Goal: Use online tool/utility: Utilize a website feature to perform a specific function

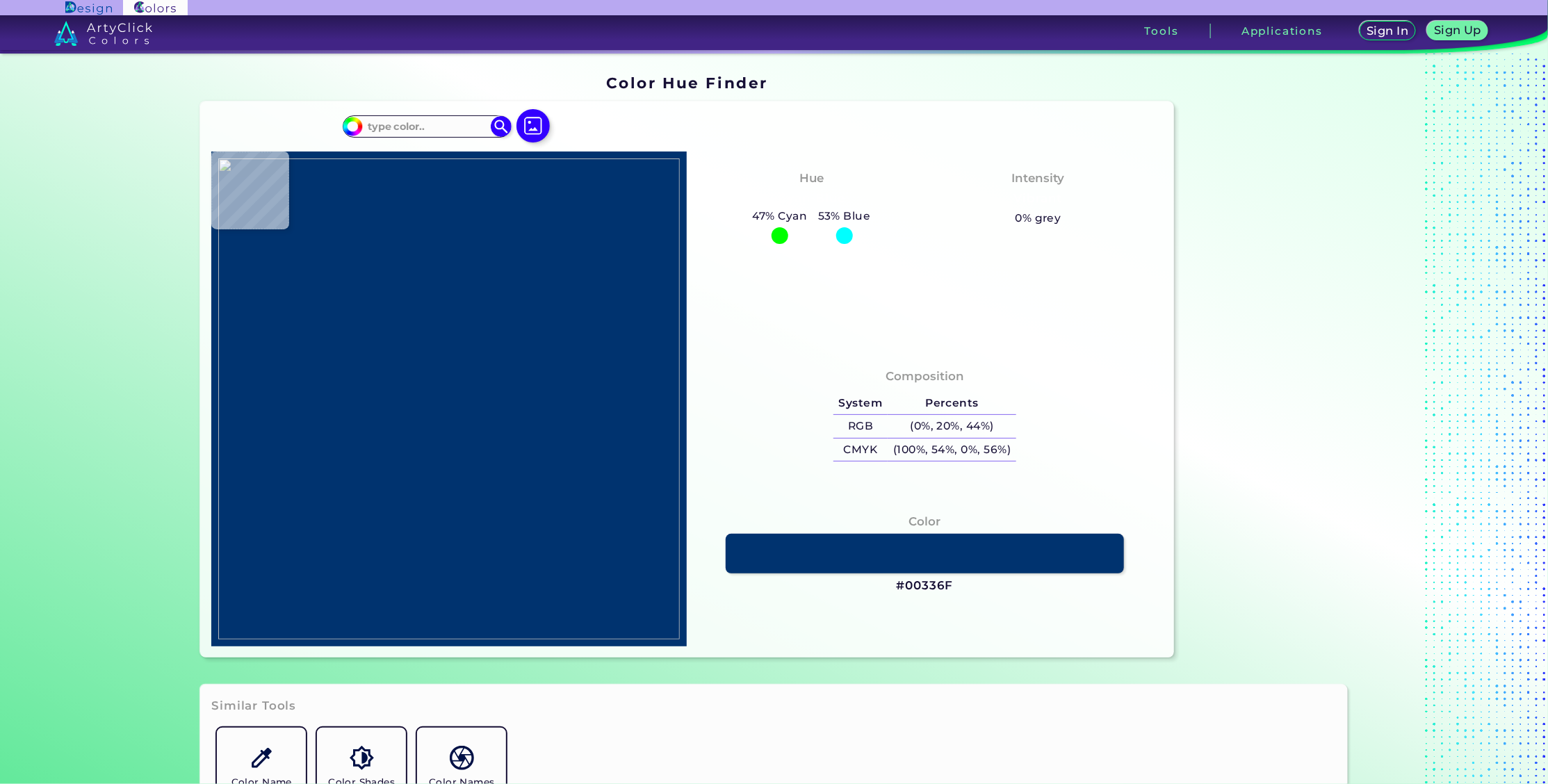
type input "#e9e9e7"
type input "#E9E9E7"
type input "#eeefed"
type input "#EEEFED"
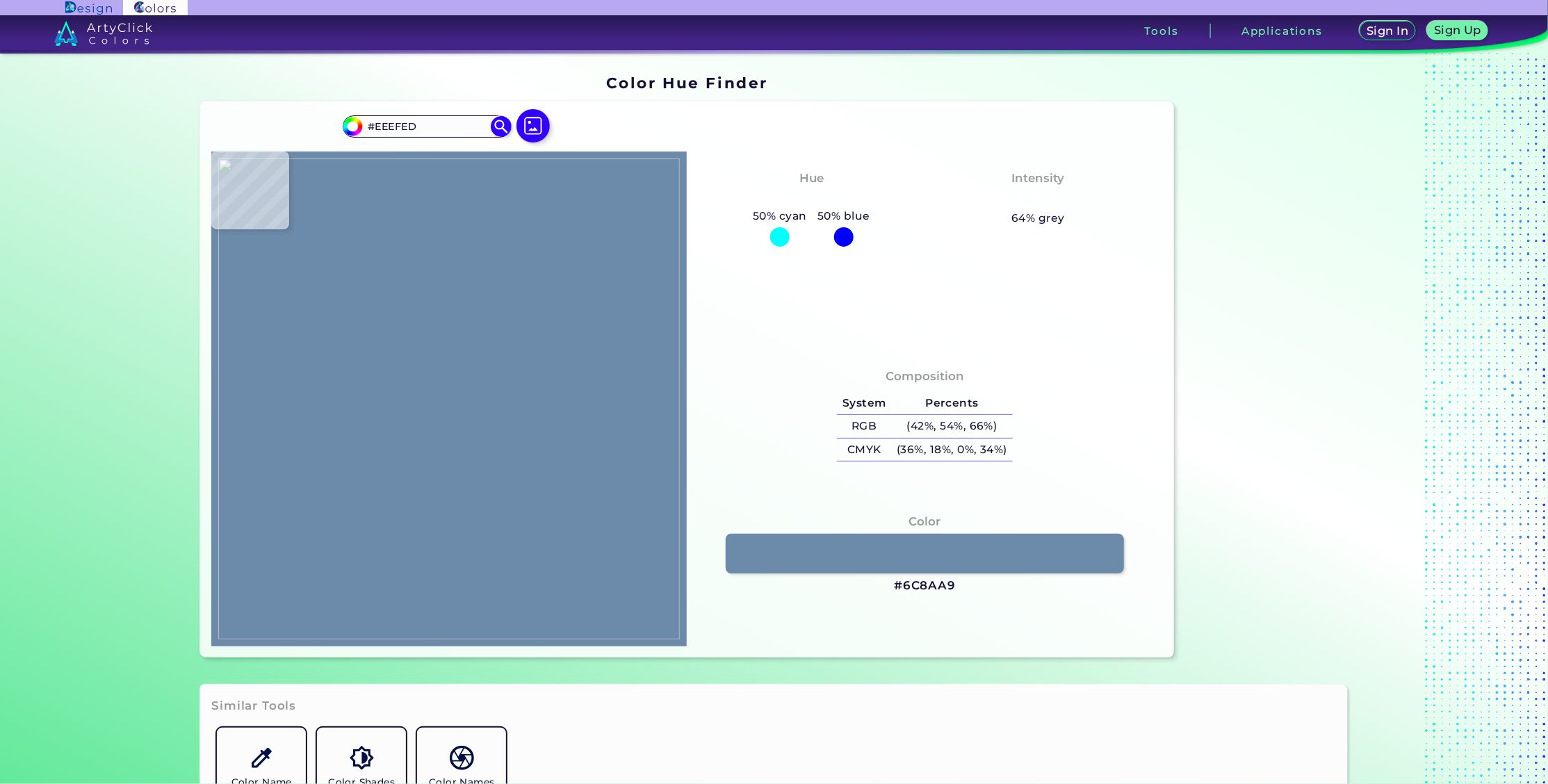
type input "#6c8aa9"
type input "#6C8AA9"
type input "#adc7e0"
type input "#ADC7E0"
type input "#b3cbe3"
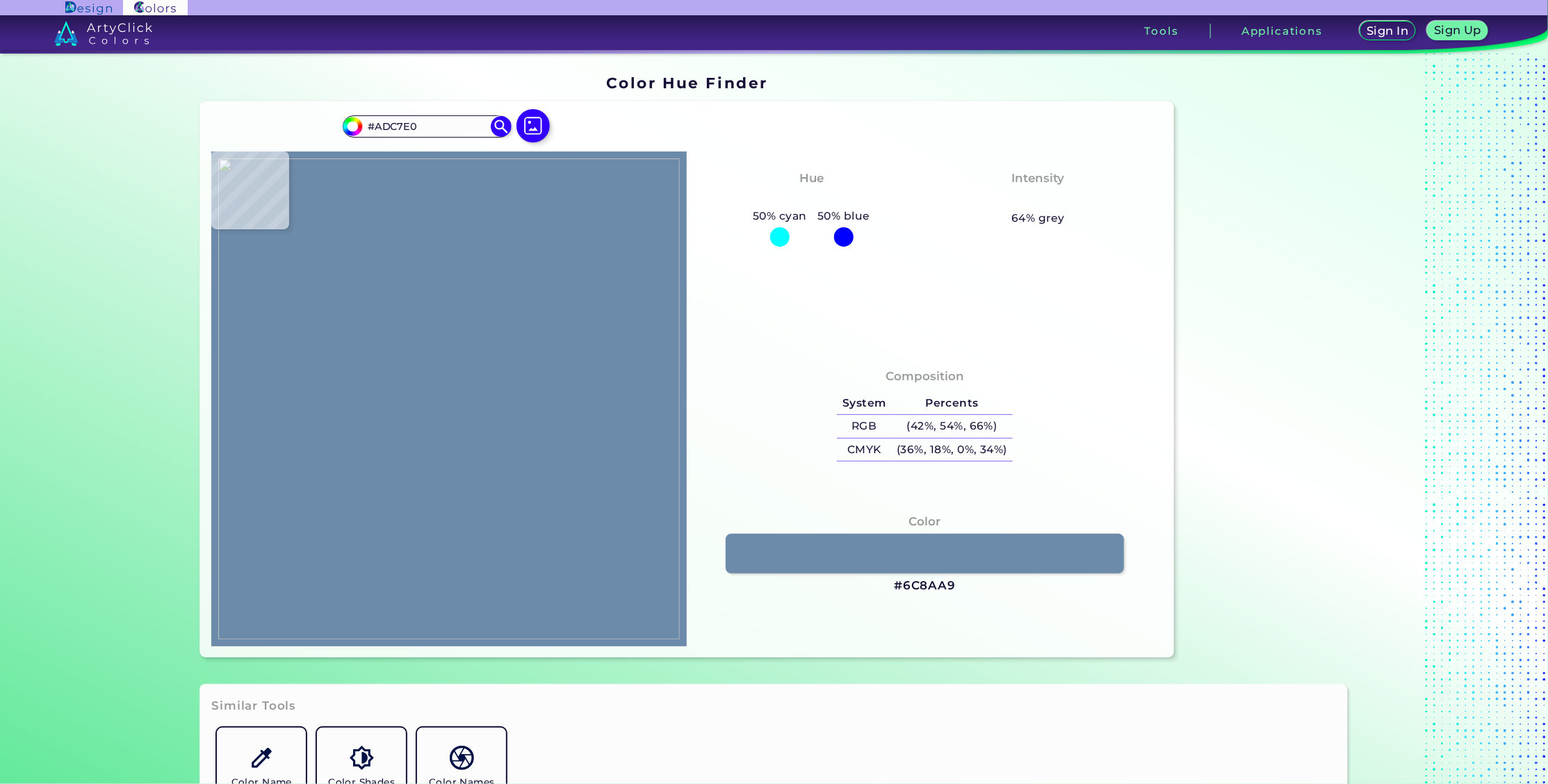
type input "#B3CBE3"
type input "#a1bfd6"
type input "#A1BFD6"
type input "#afc9e2"
type input "#AFC9E2"
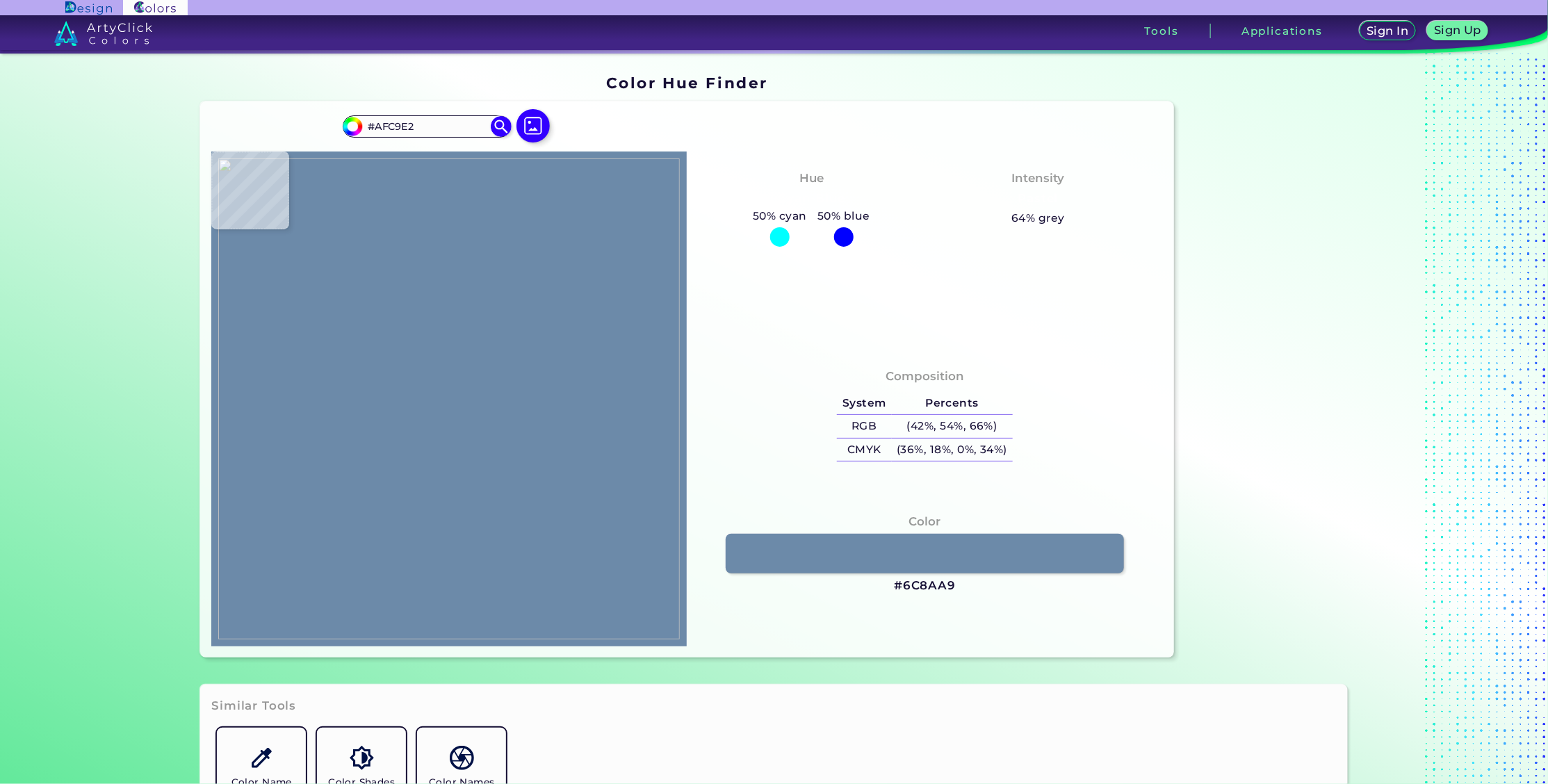
type input "#b0cbe2"
type input "#B0CBE2"
type input "#aac6dd"
type input "#AAC6DD"
type input "#a1c0dc"
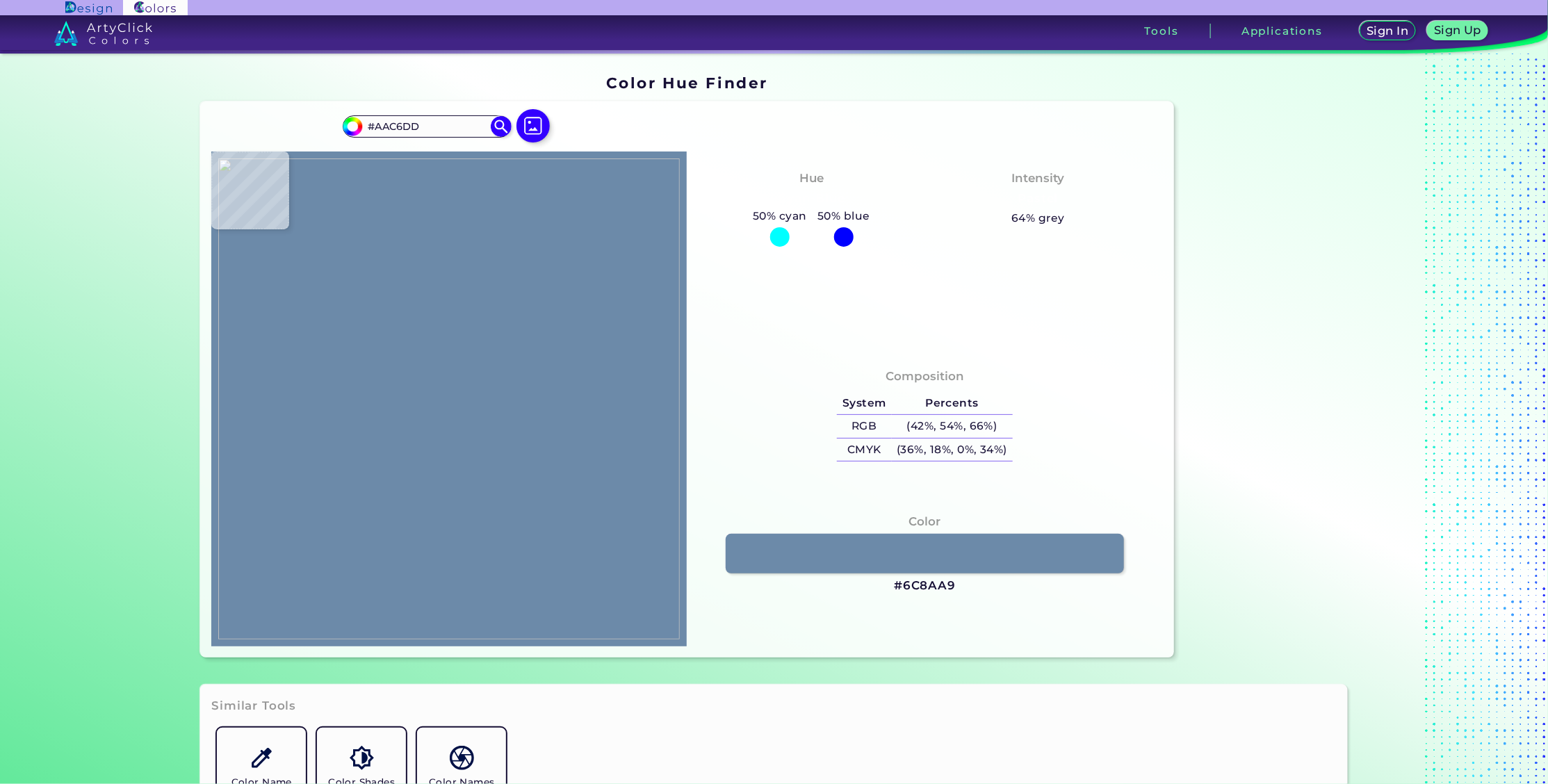
type input "#A1C0DC"
type input "#b1cce4"
type input "#B1CCE4"
type input "#adc8e5"
type input "#ADC8E5"
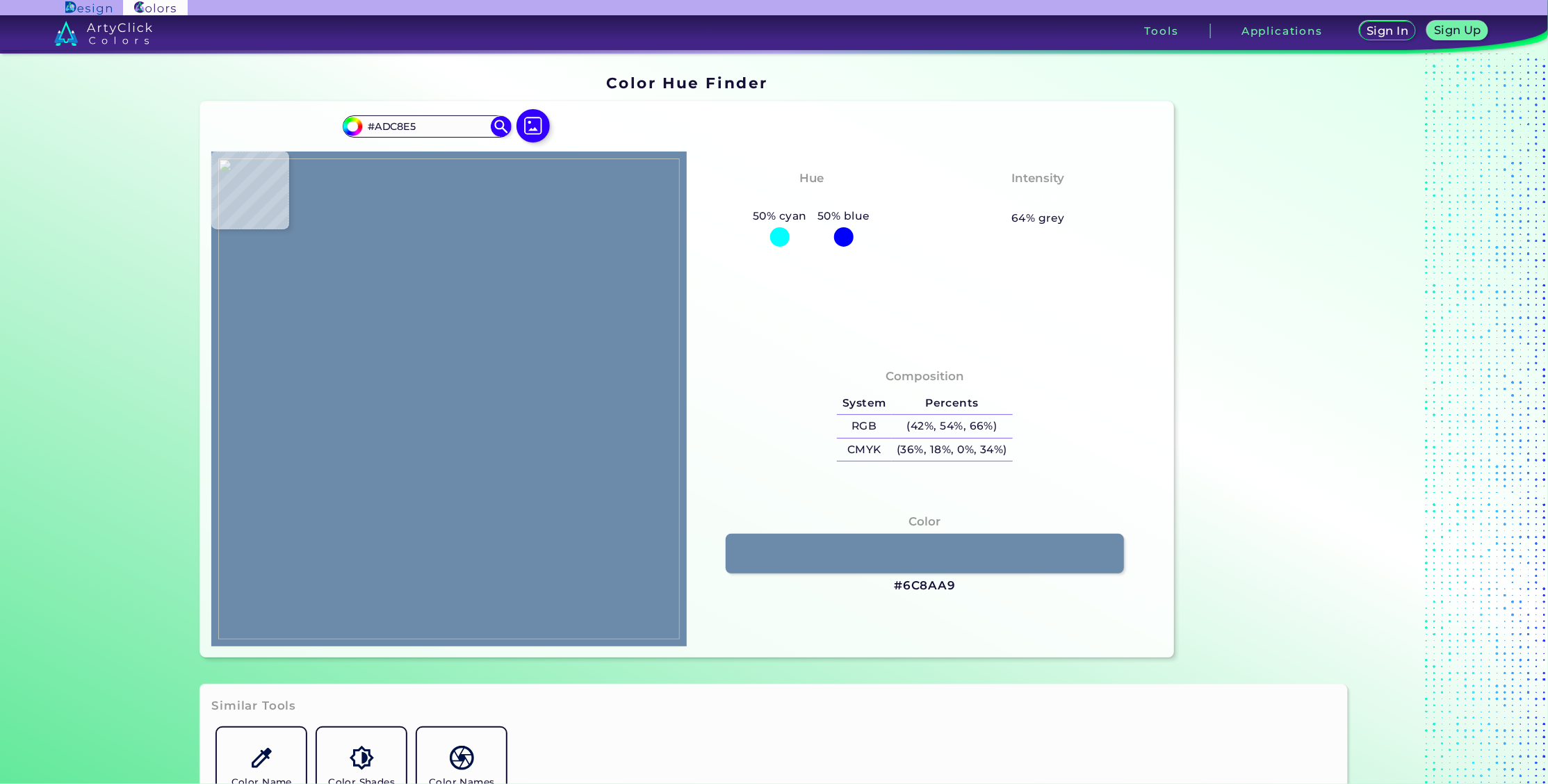
type input "#b0cae3"
type input "#B0CAE3"
type input "#b0cce3"
type input "#B0CCE3"
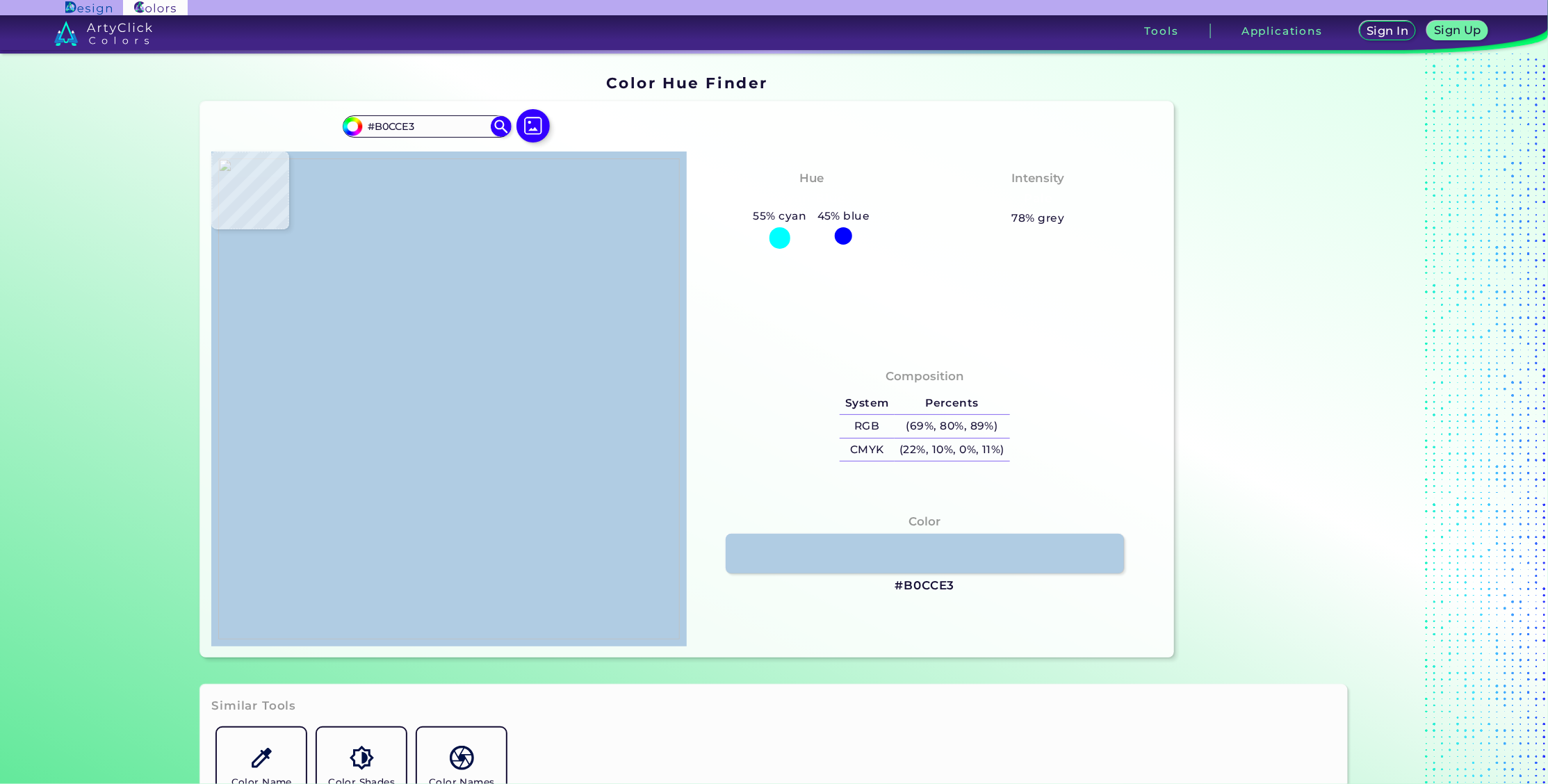
type input "#b5cfe6"
type input "#B5CFE6"
type input "#b6d1e6"
type input "#B6D1E6"
type input "#b5d1e9"
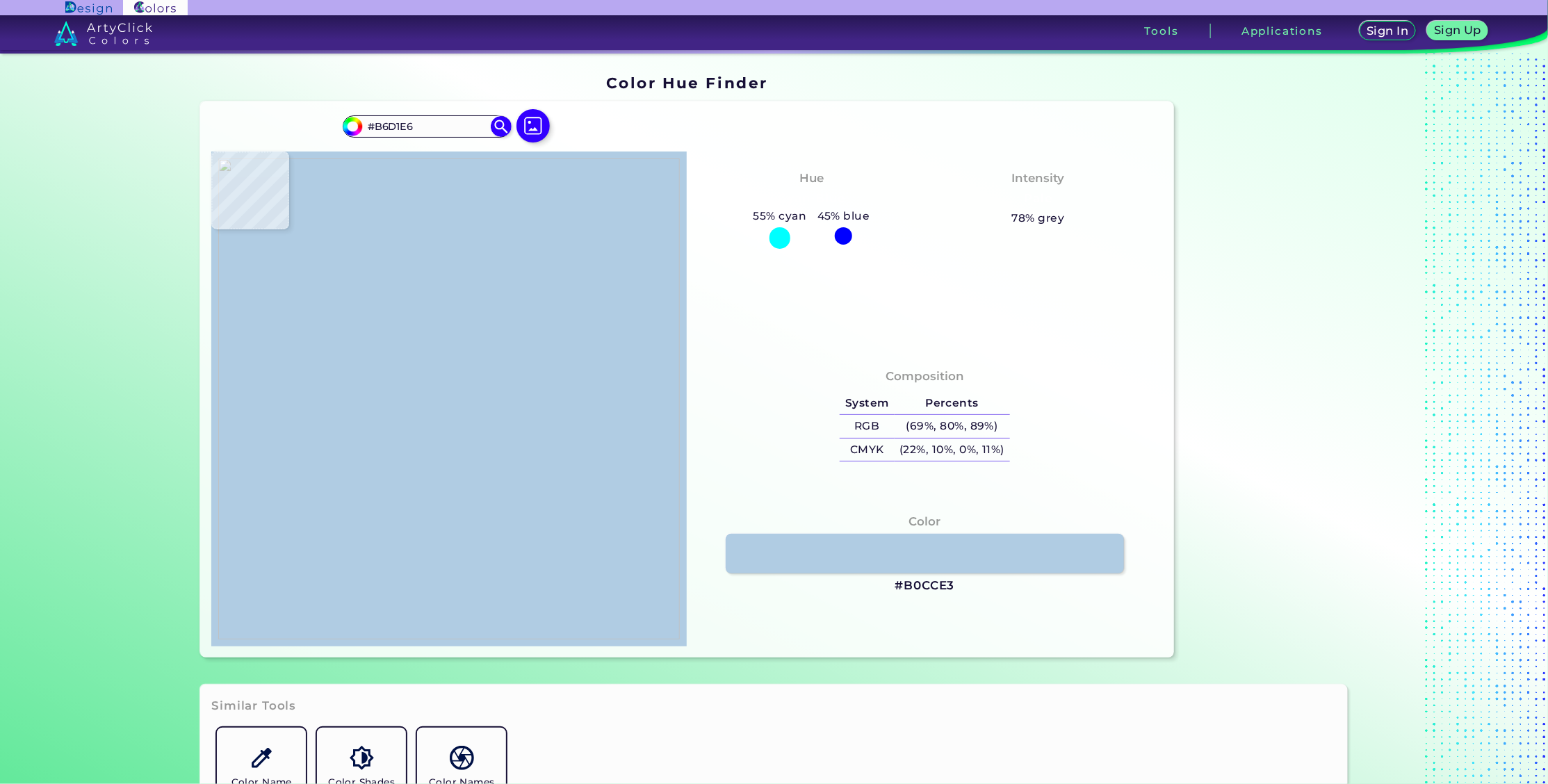
type input "#B5D1E9"
type input "#b0cbe8"
type input "#B0CBE8"
type input "#b2cdea"
type input "#B2CDEA"
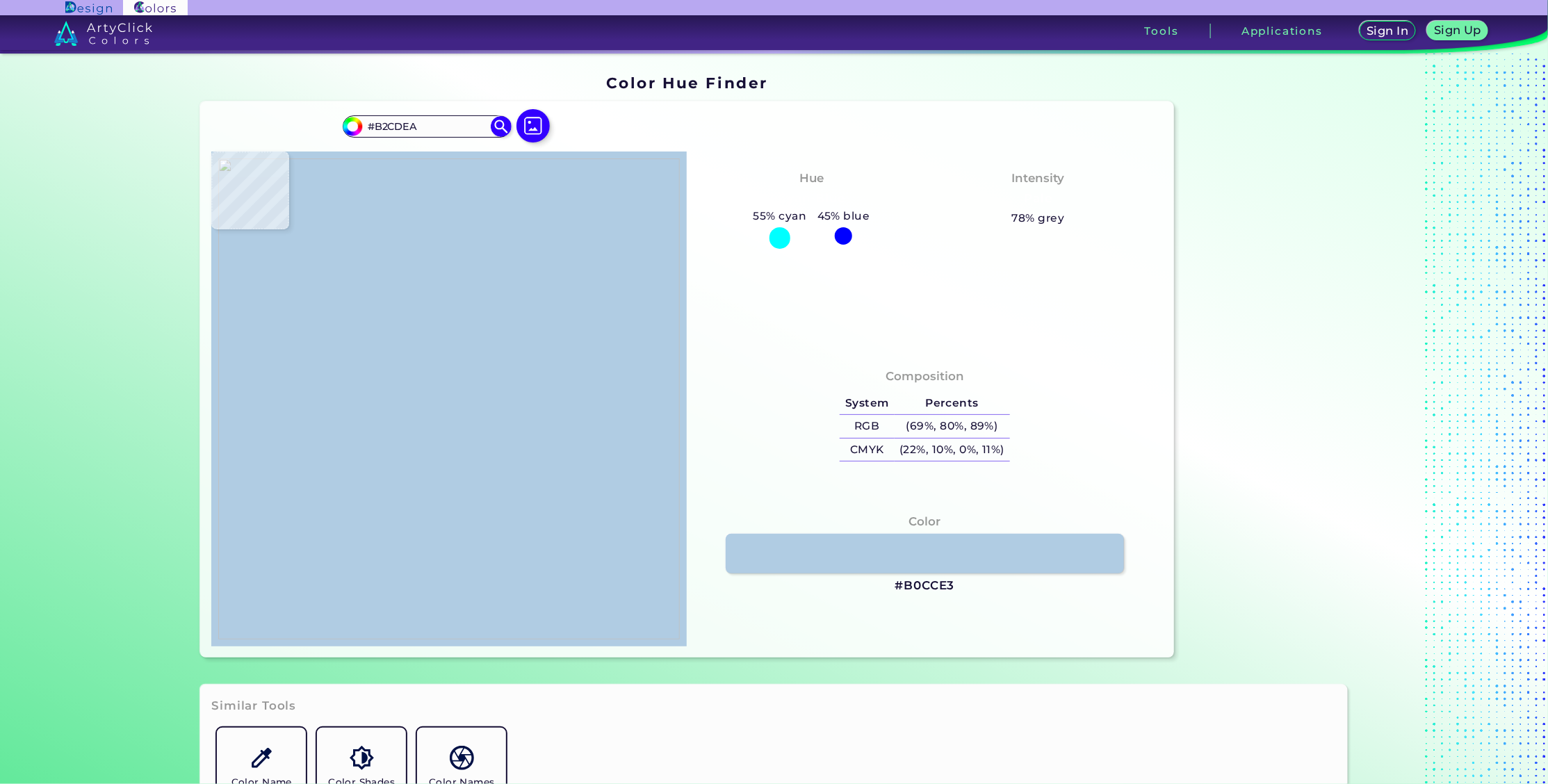
type input "#b4cfec"
type input "#B4CFEC"
type input "#b1cce9"
type input "#B1CCE9"
type input "#b3ccea"
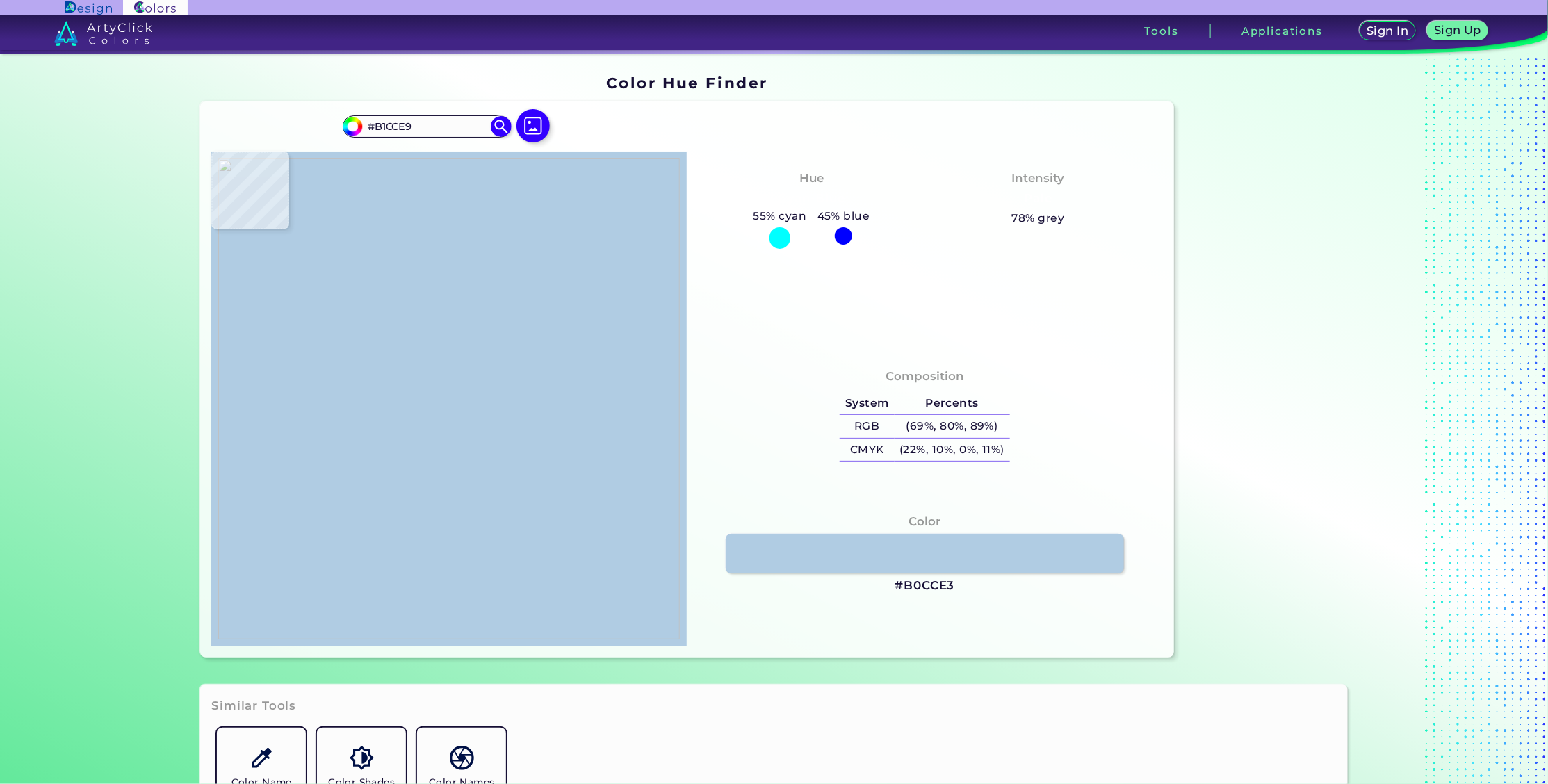
type input "#B3CCEA"
type input "#b0cbe6"
type input "#B0CBE6"
type input "#b1cce7"
type input "#B1CCE7"
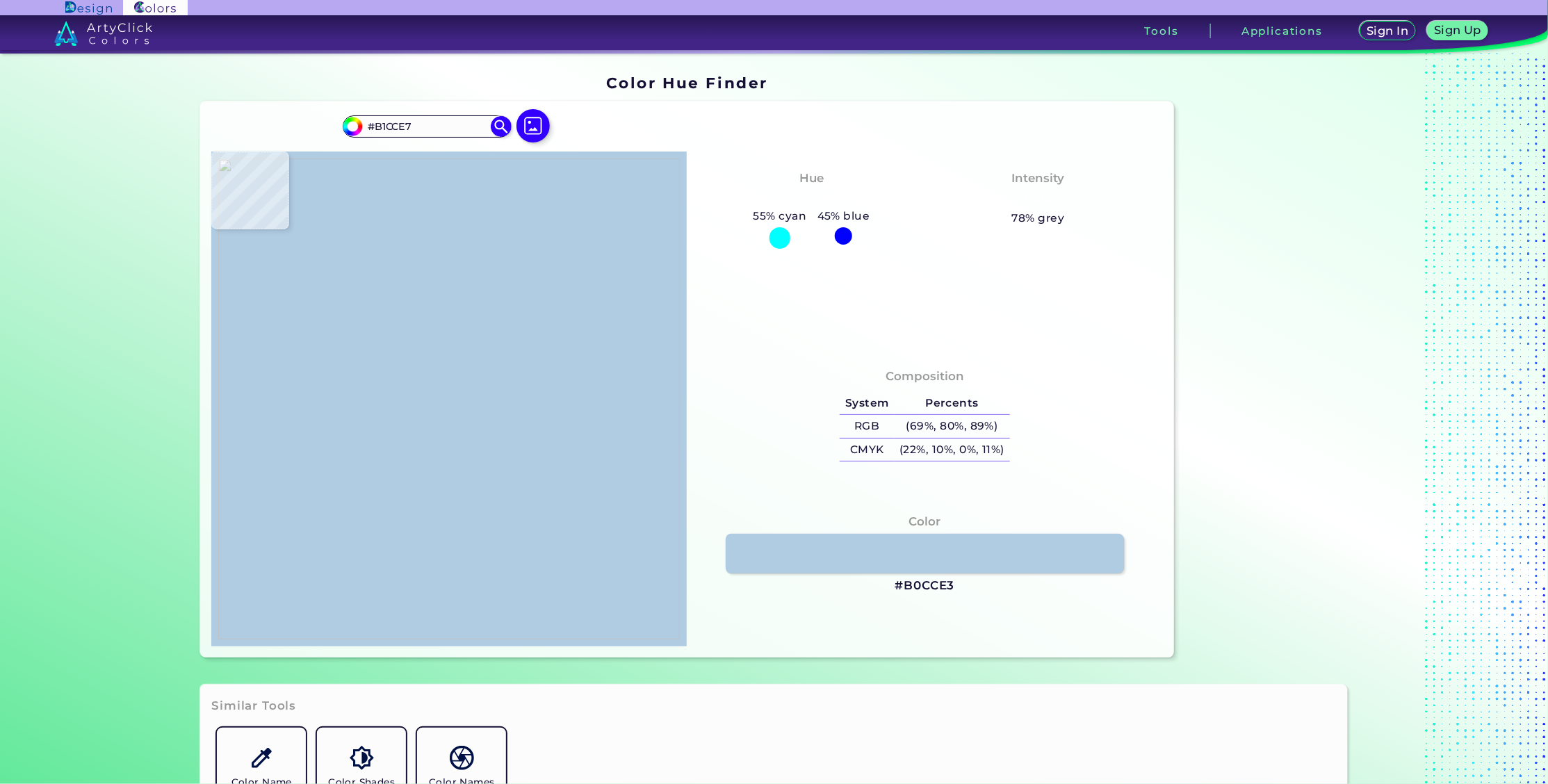
type input "#b3cee9"
type input "#B3CEE9"
type input "#b3cfe7"
type input "#B3CFE7"
type input "#b2cbe9"
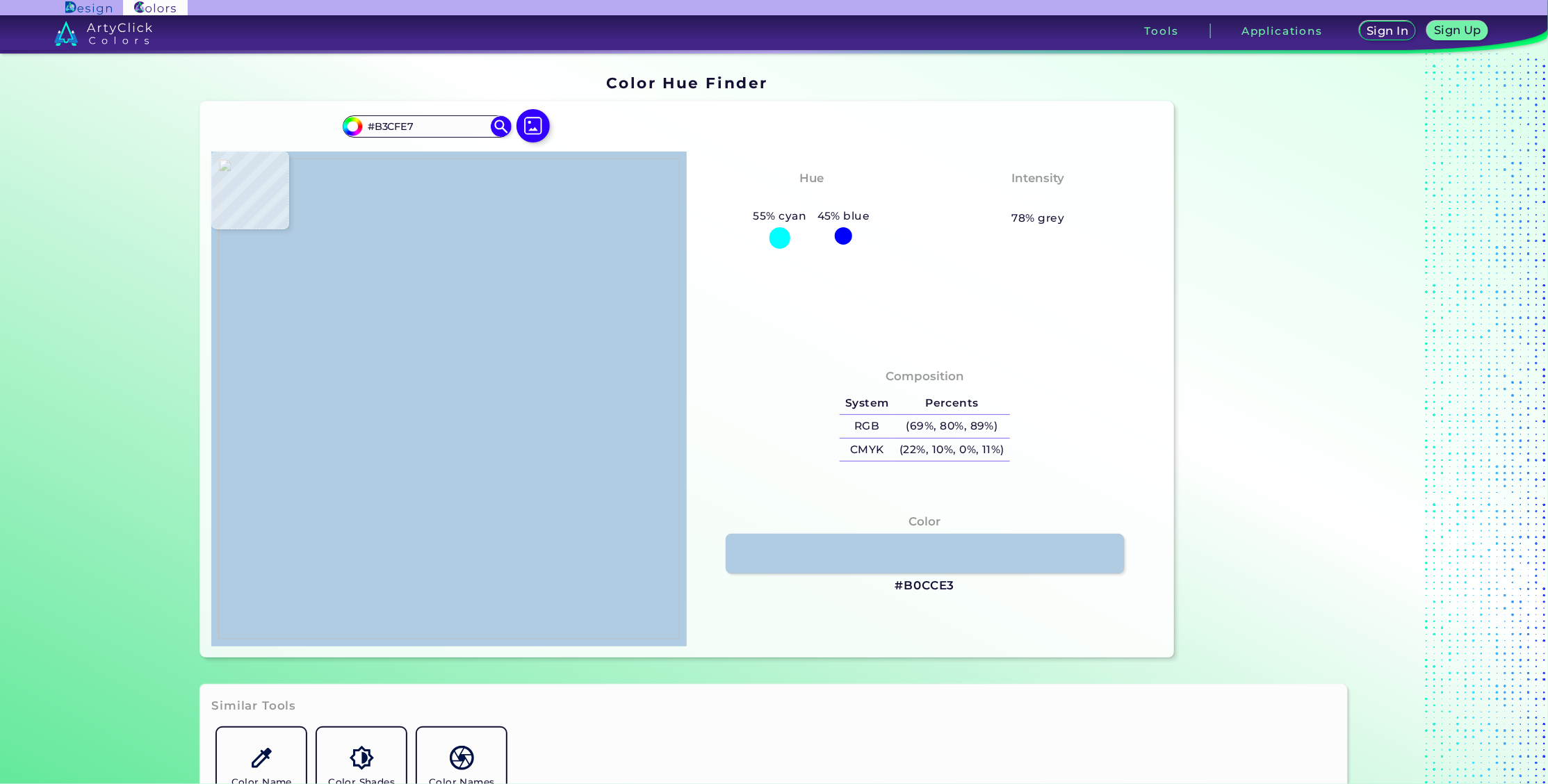
type input "#B2CBE9"
type input "#b1cae8"
type input "#B1CAE8"
type input "#b4cdeb"
type input "#B4CDEB"
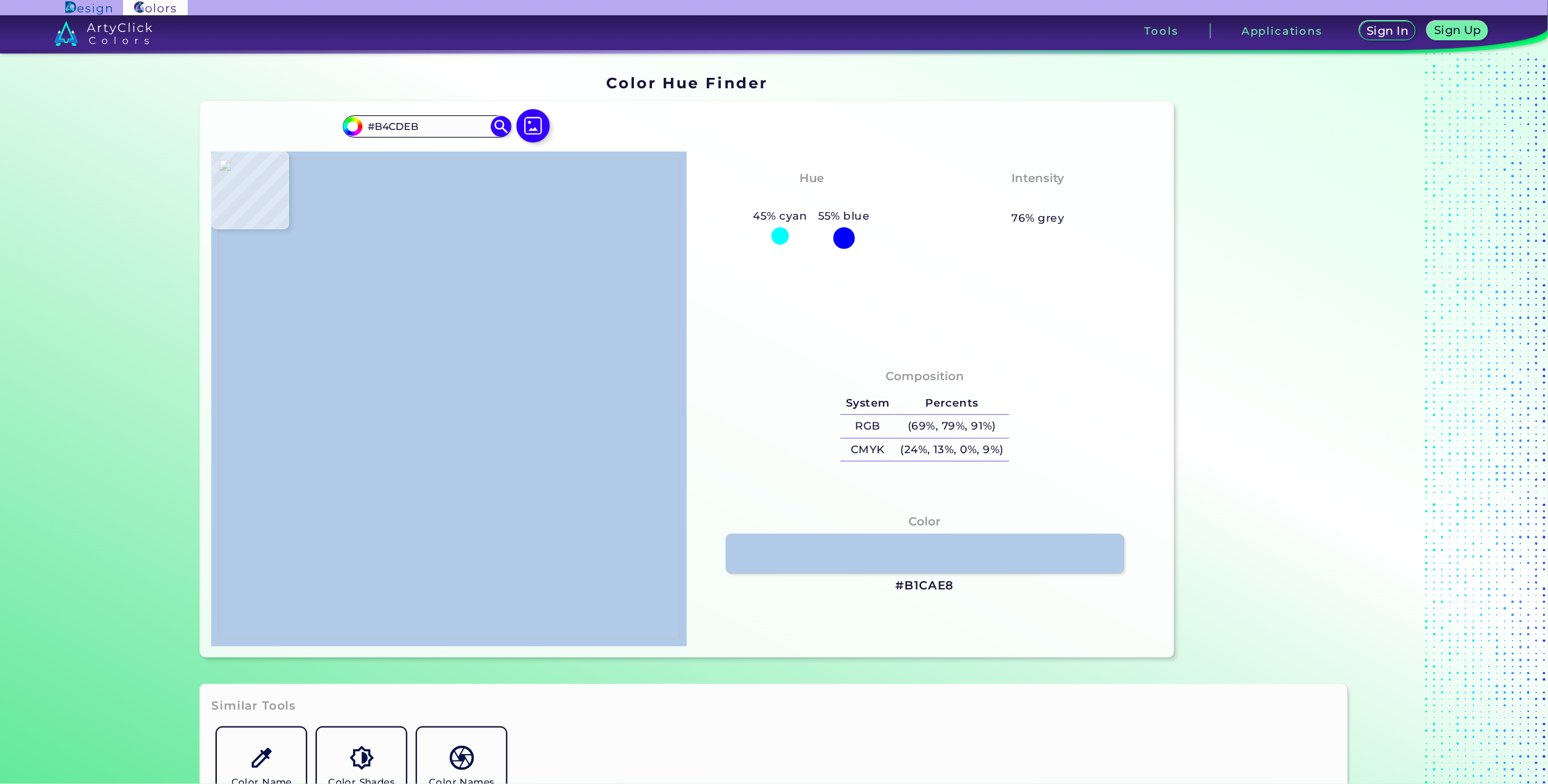
type input "#b3cdeb"
type input "#B3CDEB"
type input "#b4cee9"
type input "#B4CEE9"
type input "#b1cce9"
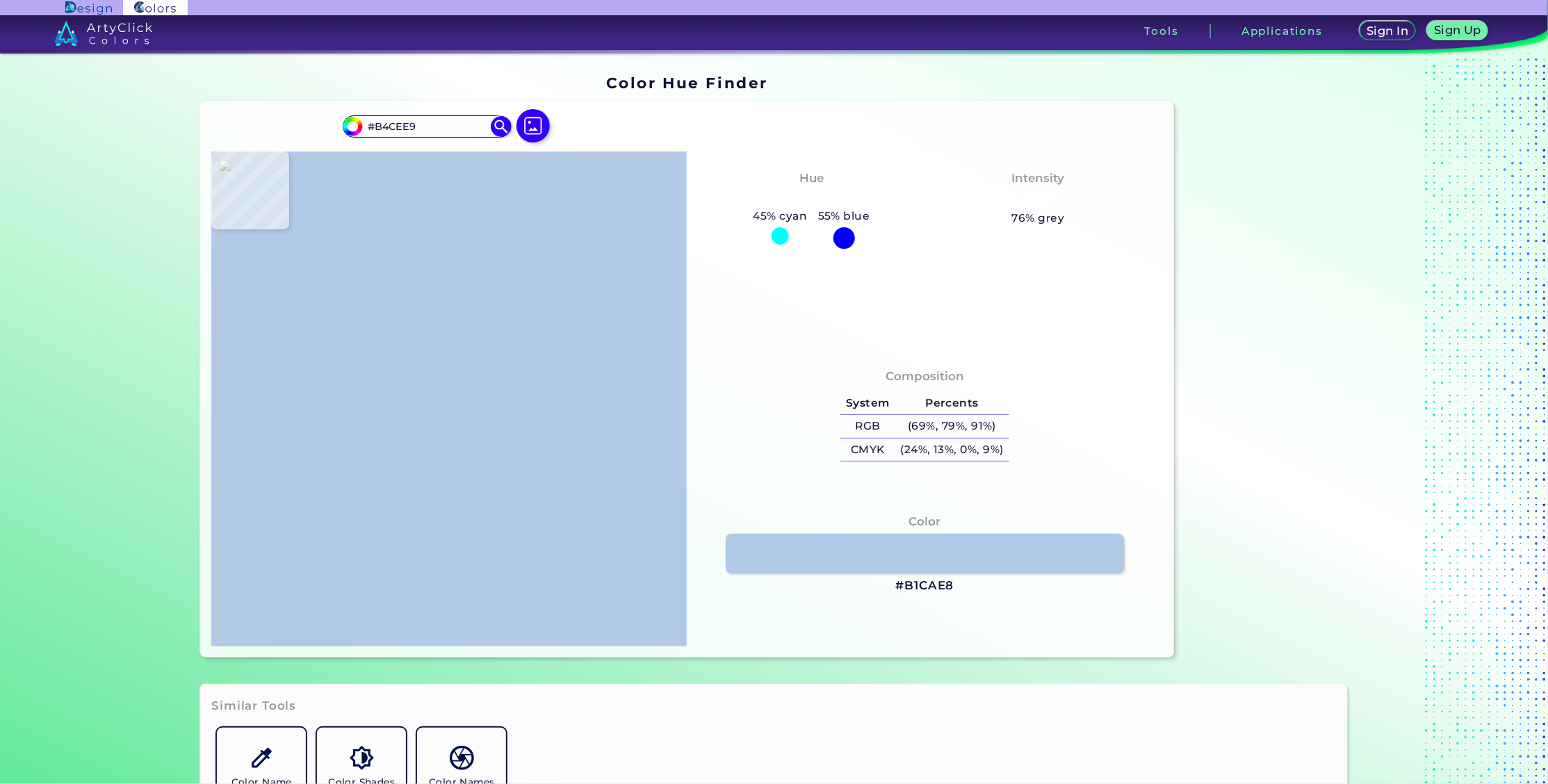
type input "#B1CCE9"
type input "#b1cce7"
type input "#B1CCE7"
type input "#b2cde9"
type input "#B2CDE9"
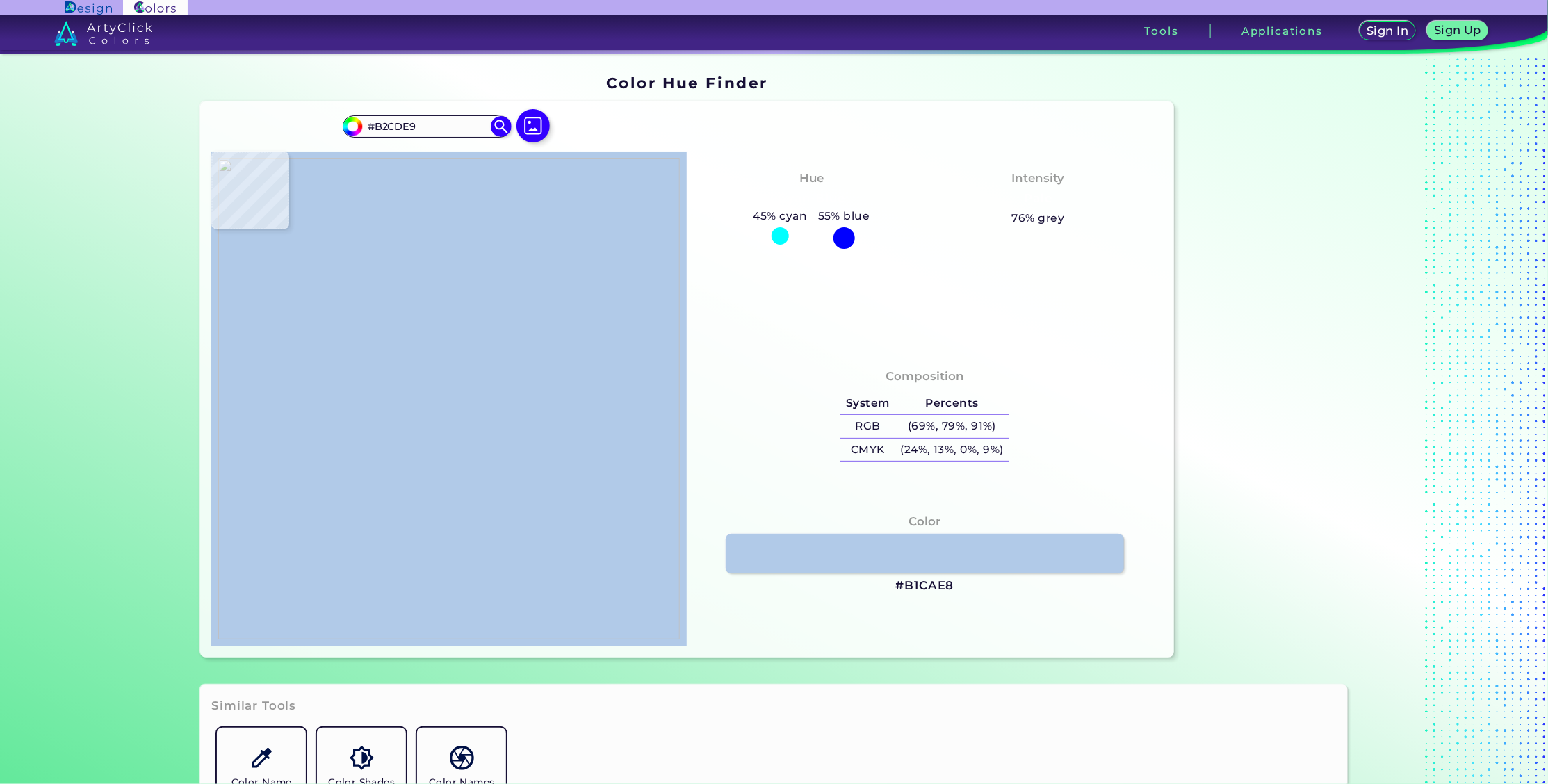
type input "#b3cee8"
type input "#B3CEE8"
type input "#b1cce7"
type input "#B1CCE7"
type input "#b3cde8"
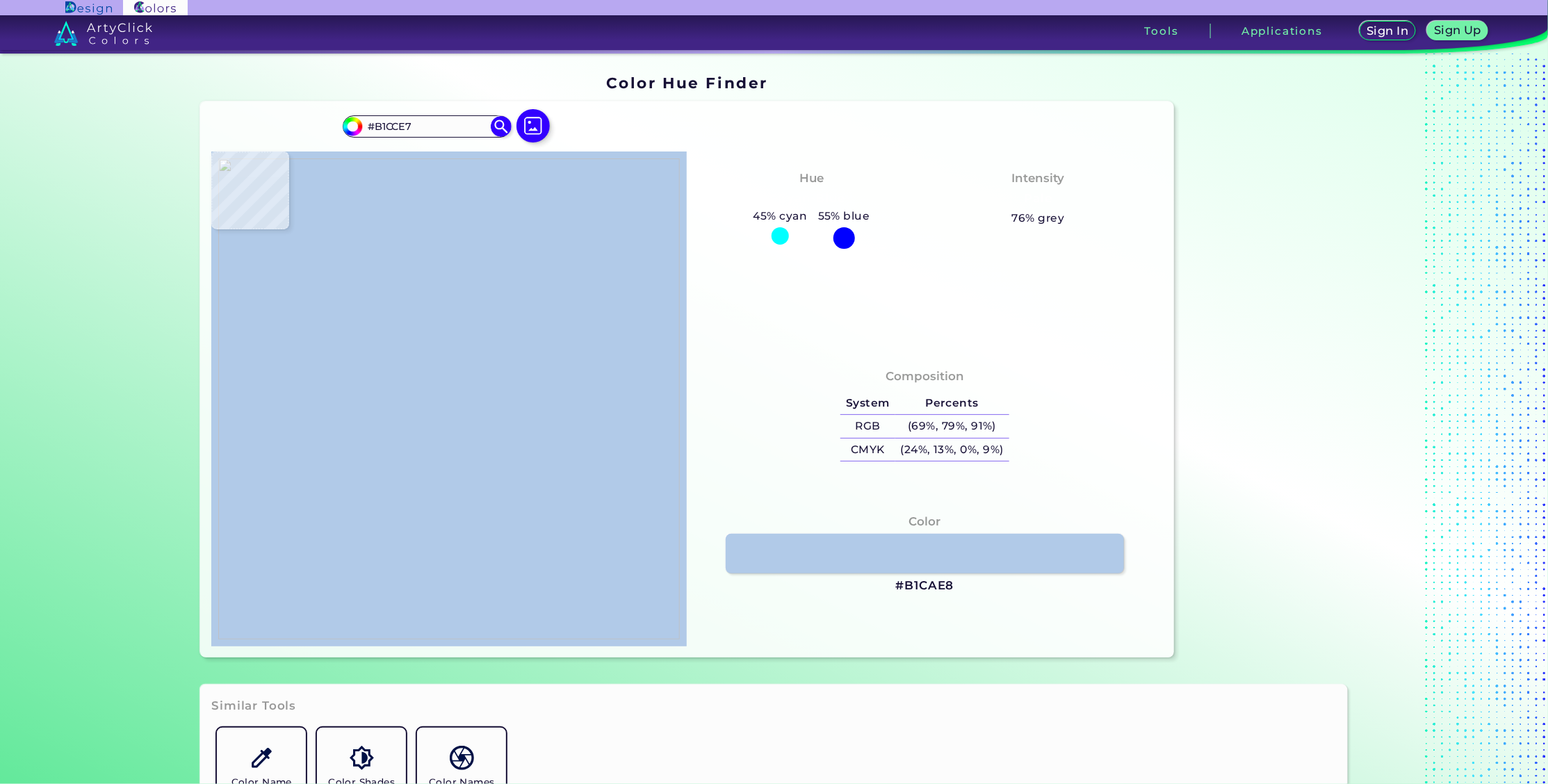
type input "#B3CDE8"
type input "#b4cee9"
type input "#B4CEE9"
type input "#b4cfea"
type input "#B4CFEA"
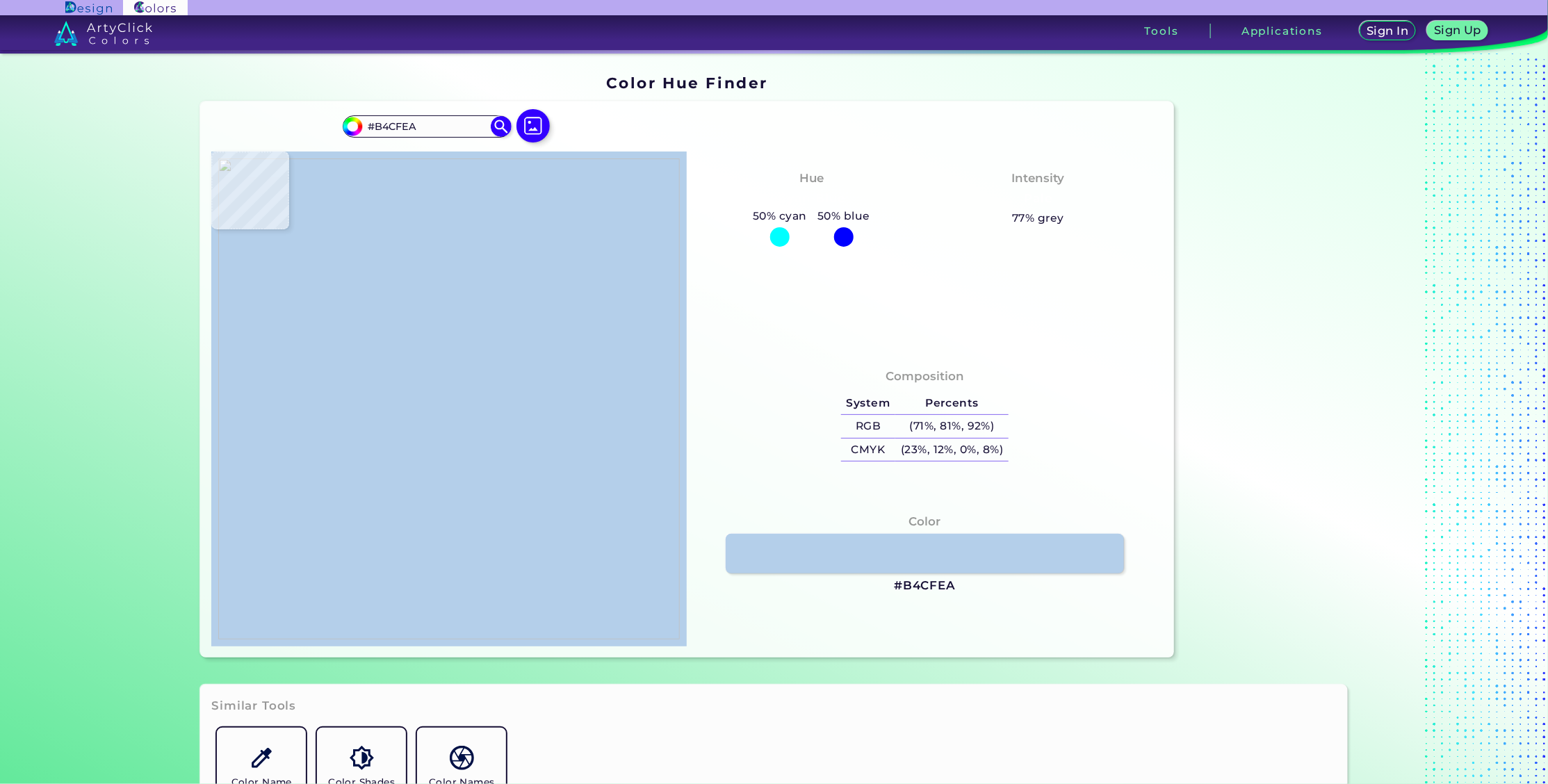
type input "#b3cfe8"
type input "#B3CFE8"
type input "#b2cde7"
type input "#B2CDE7"
type input "#b0cce4"
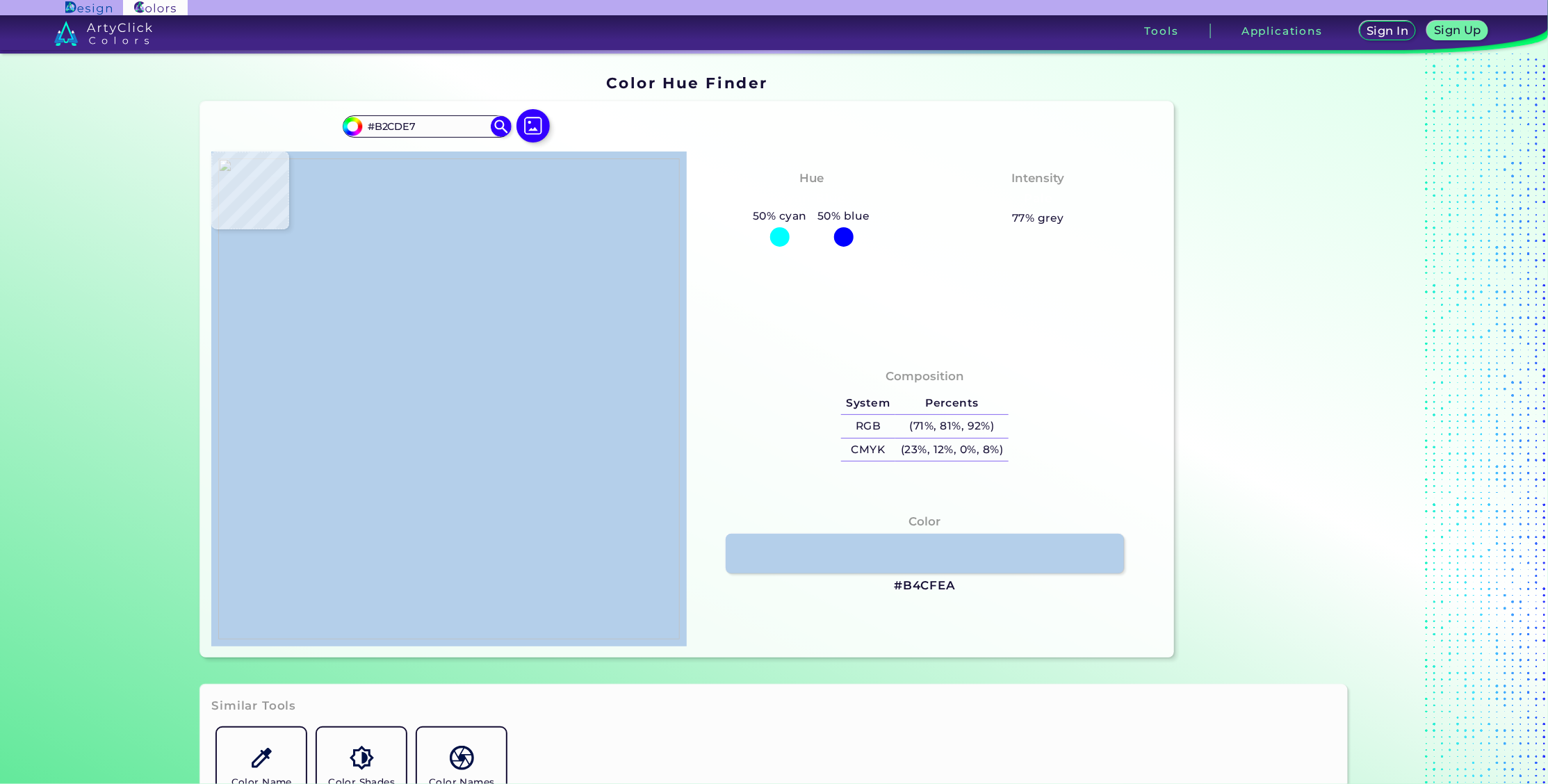
type input "#B0CCE4"
type input "#aac5e0"
type input "#AAC5E0"
type input "#abc6e1"
type input "#ABC6E1"
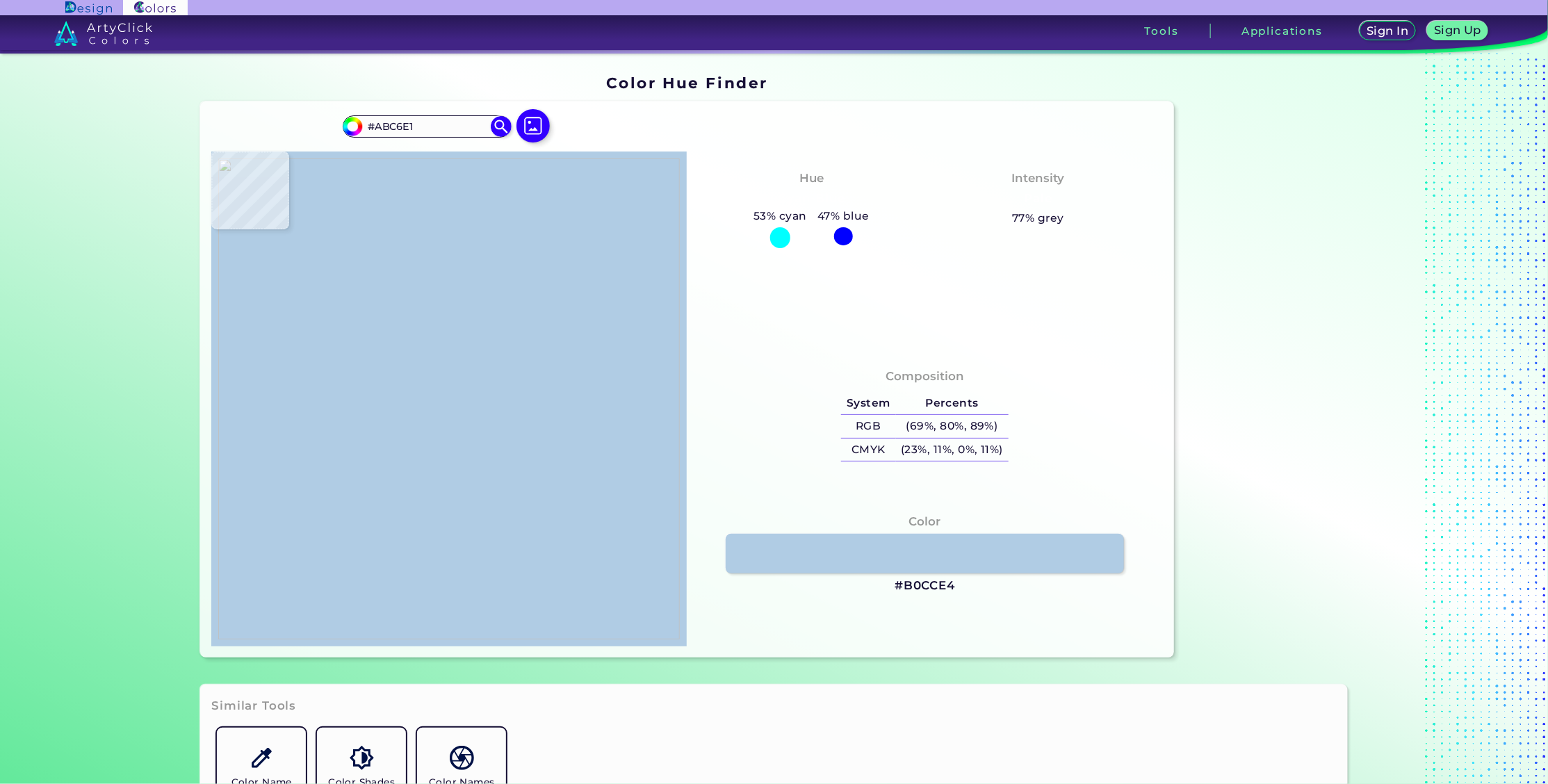
type input "#b2cae4"
type input "#B2CAE4"
type input "#b3cce5"
type input "#B3CCE5"
type input "#b2cce5"
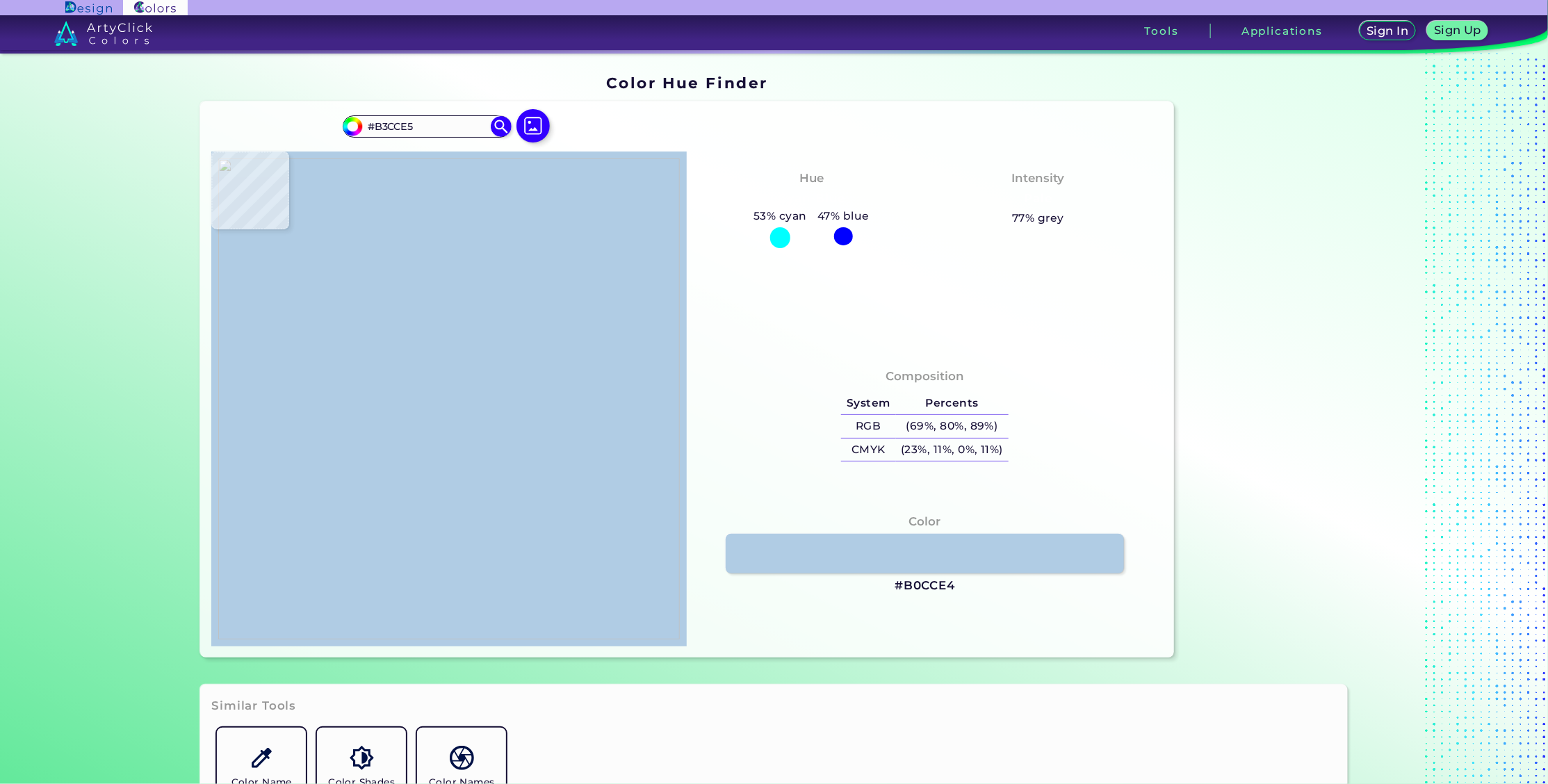
type input "#B2CCE5"
type input "#b2cbe5"
type input "#B2CBE5"
type input "#b1cbe4"
type input "#B1CBE4"
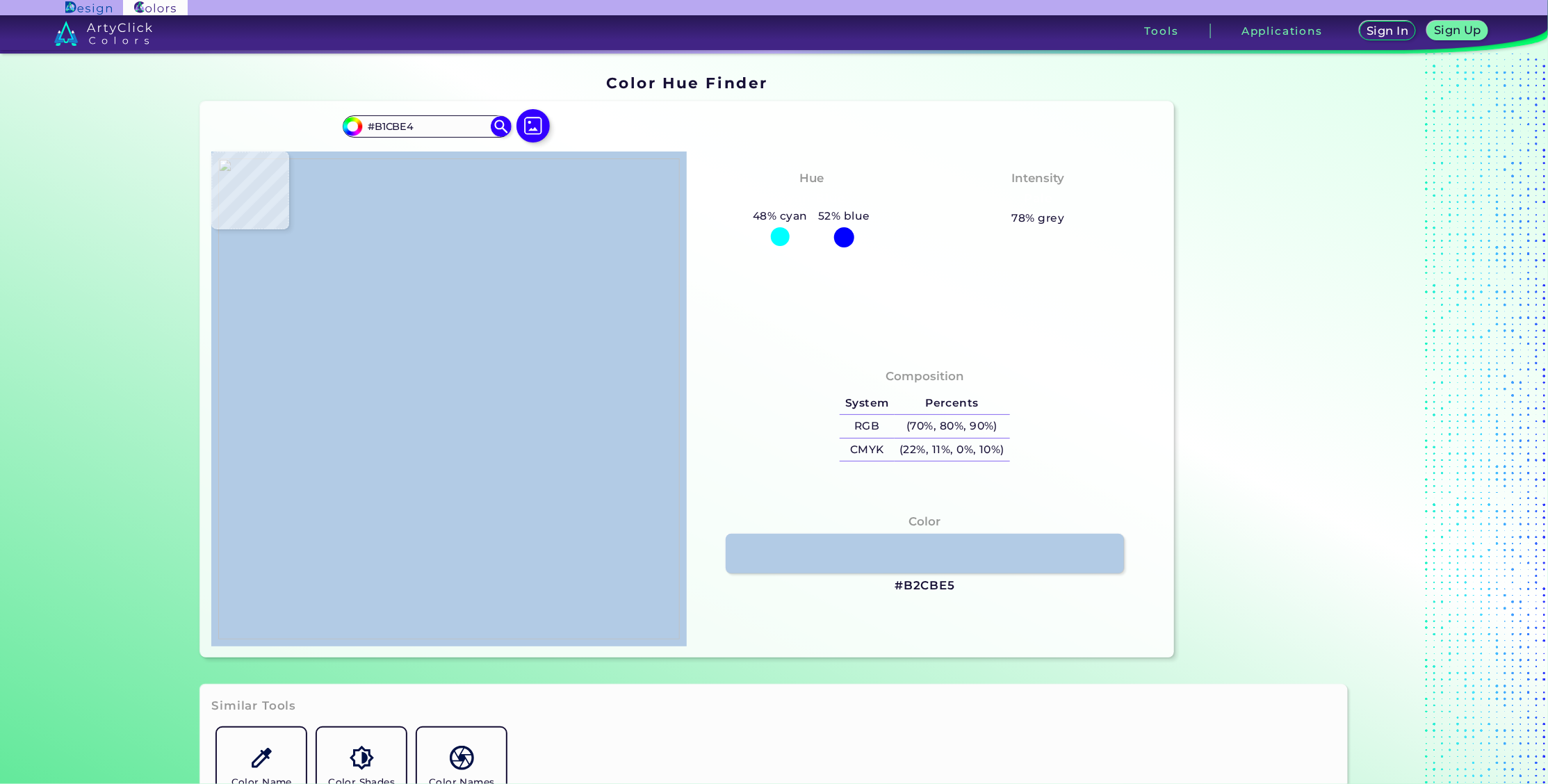
type input "#b4cce6"
type input "#B4CCE6"
type input "#b3cde5"
type input "#B3CDE5"
type input "#b3cde4"
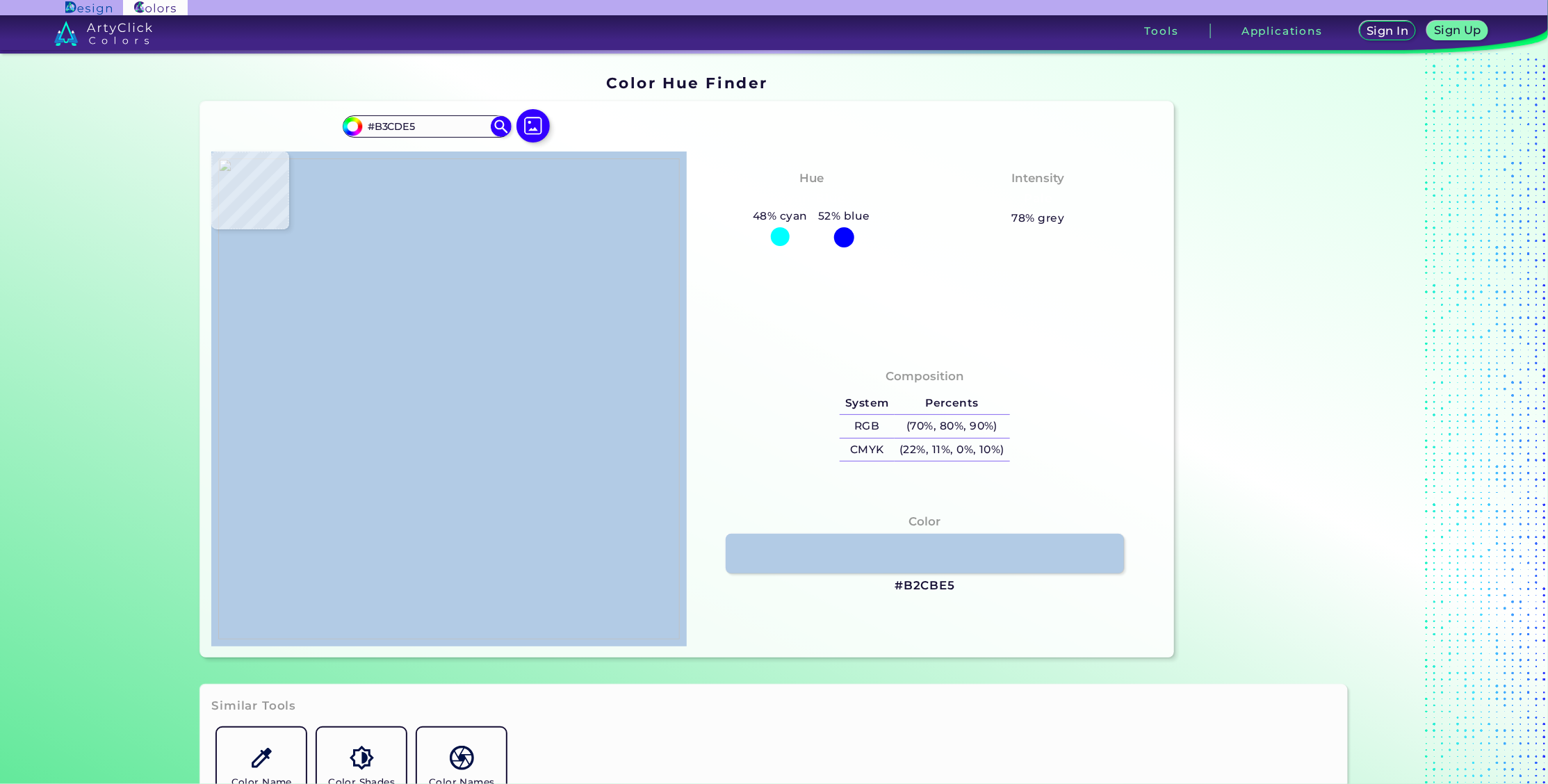
type input "#B3CDE4"
type input "#b2cce3"
type input "#B2CCE3"
type input "#adc7e0"
type input "#ADC7E0"
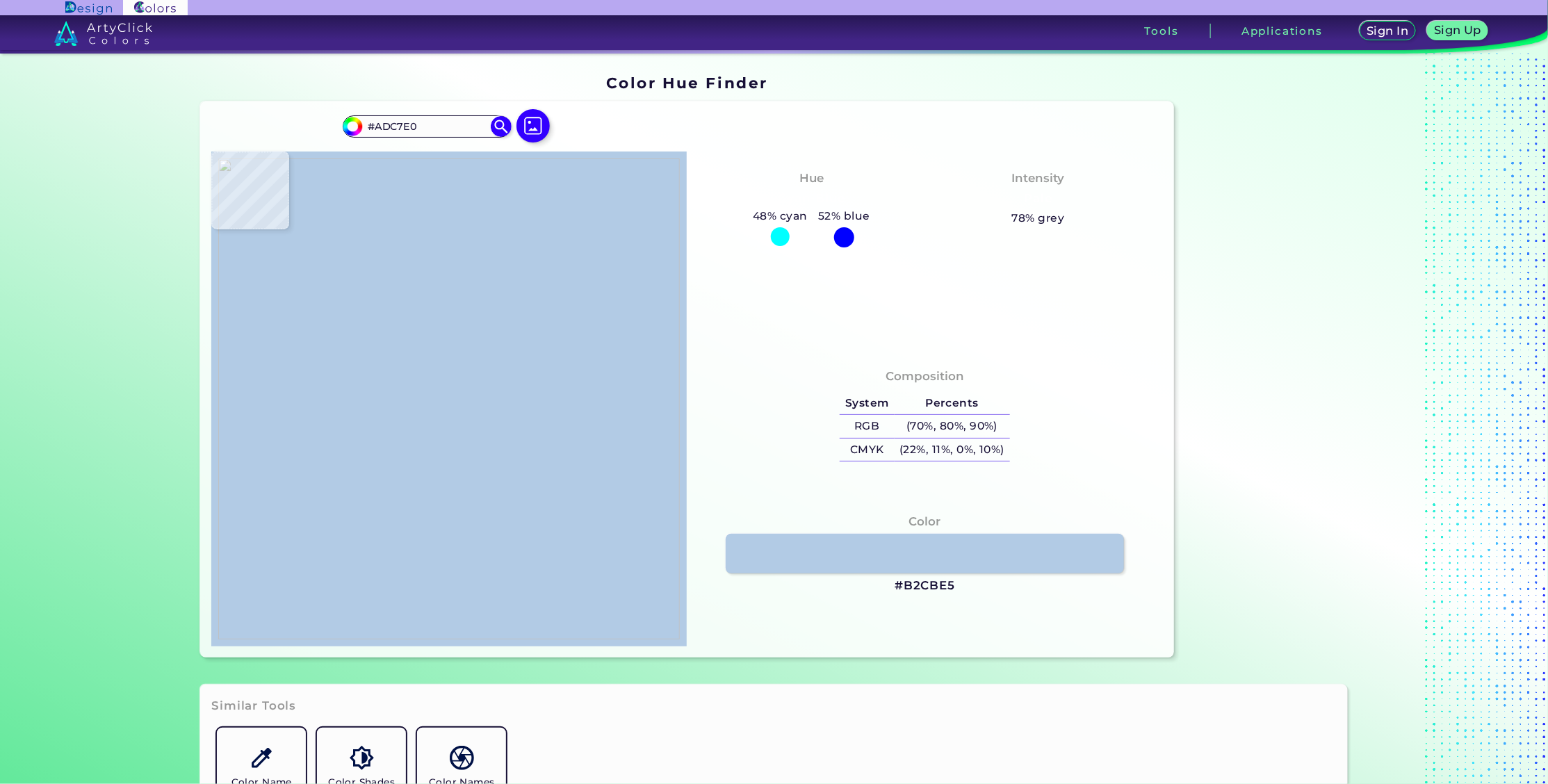
type input "#b0cce3"
type input "#B0CCE3"
type input "#acc8e0"
type input "#ACC8E0"
type input "#b1cde5"
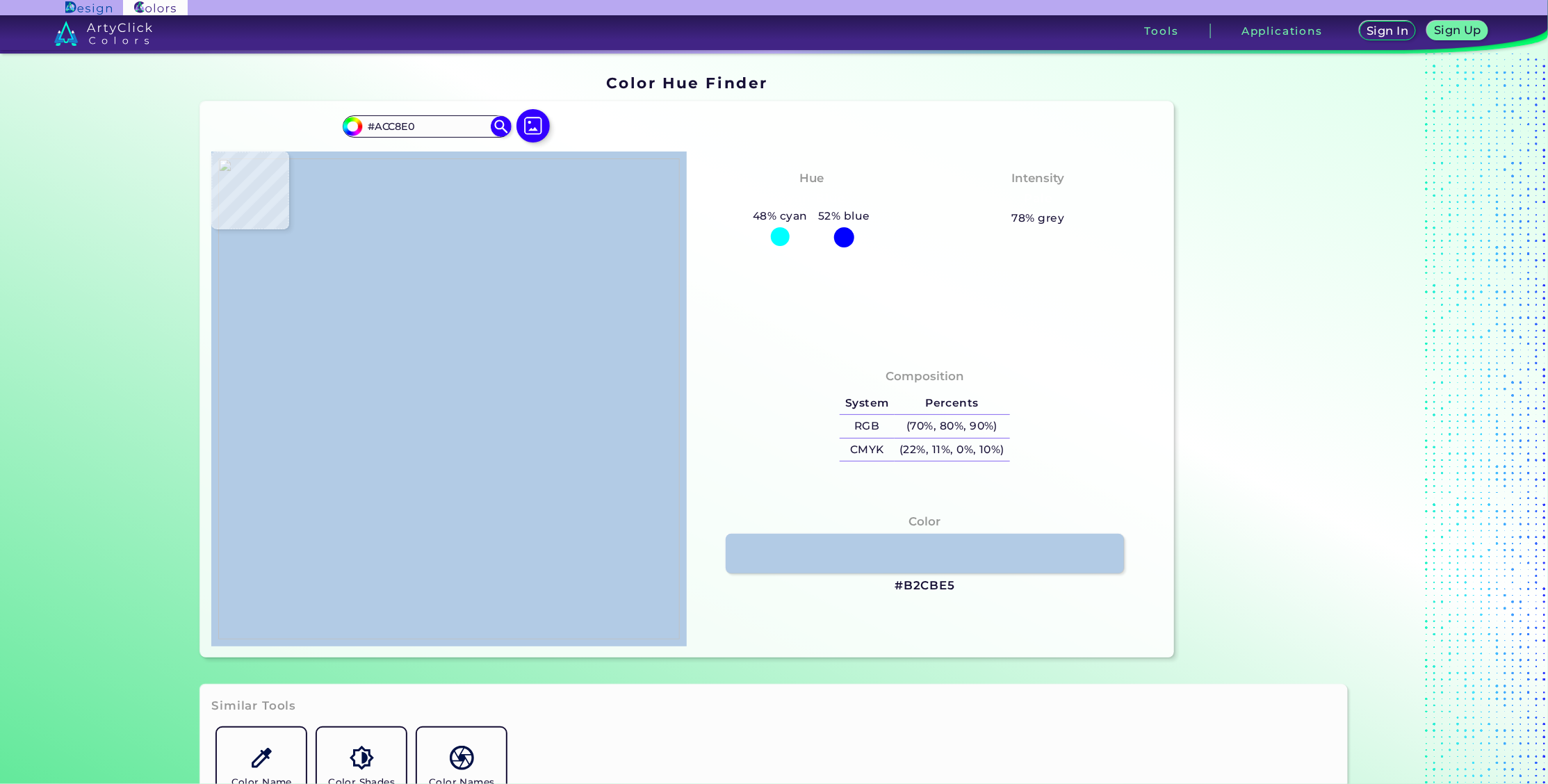
type input "#B1CDE5"
type input "#b2cce4"
type input "#B2CCE4"
type input "#a9c5e0"
type input "#A9C5E0"
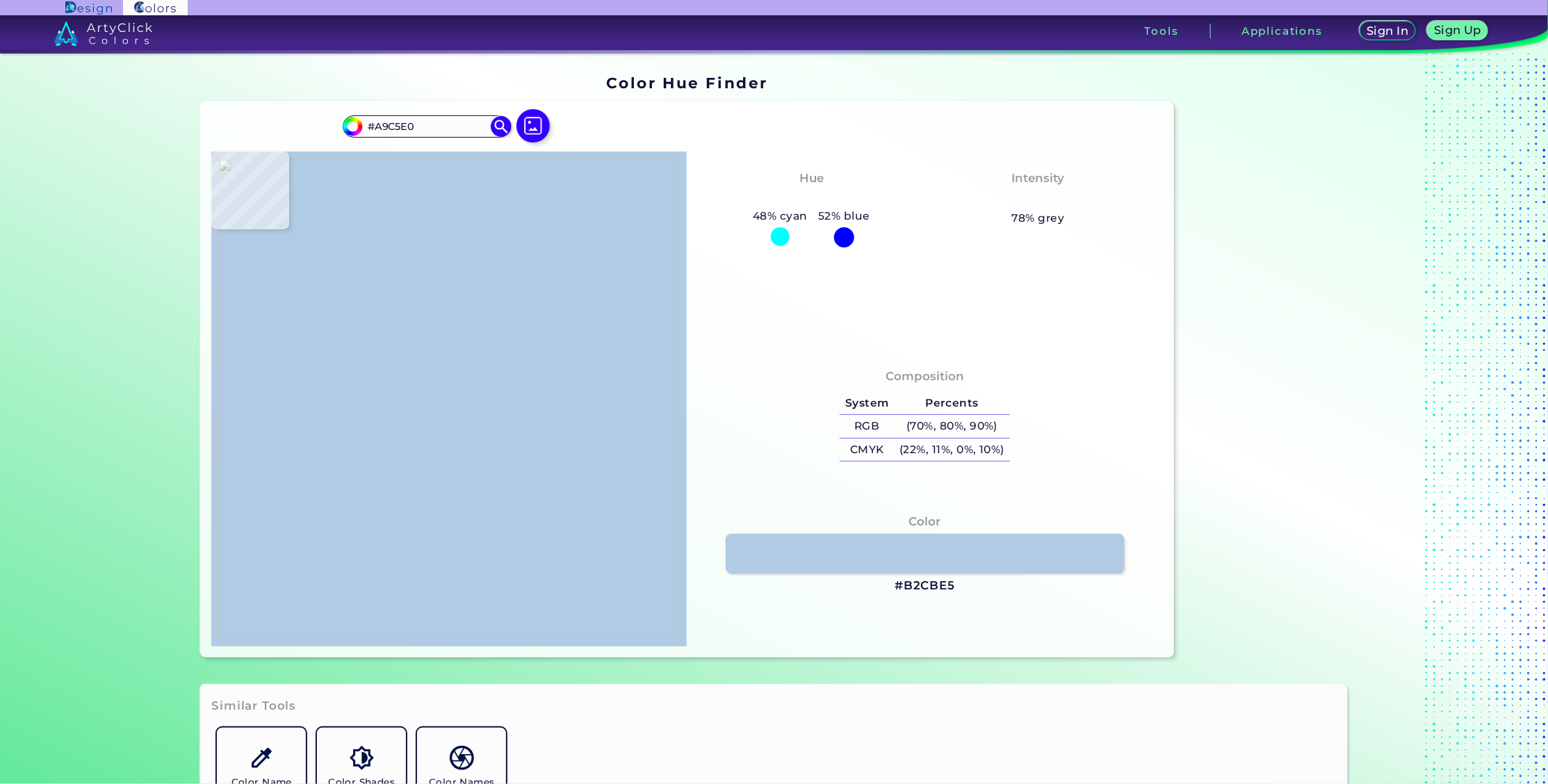
type input "#b5d1ea"
type input "#B5D1EA"
type input "#b1cae1"
type input "#B1CAE1"
type input "#b8cee5"
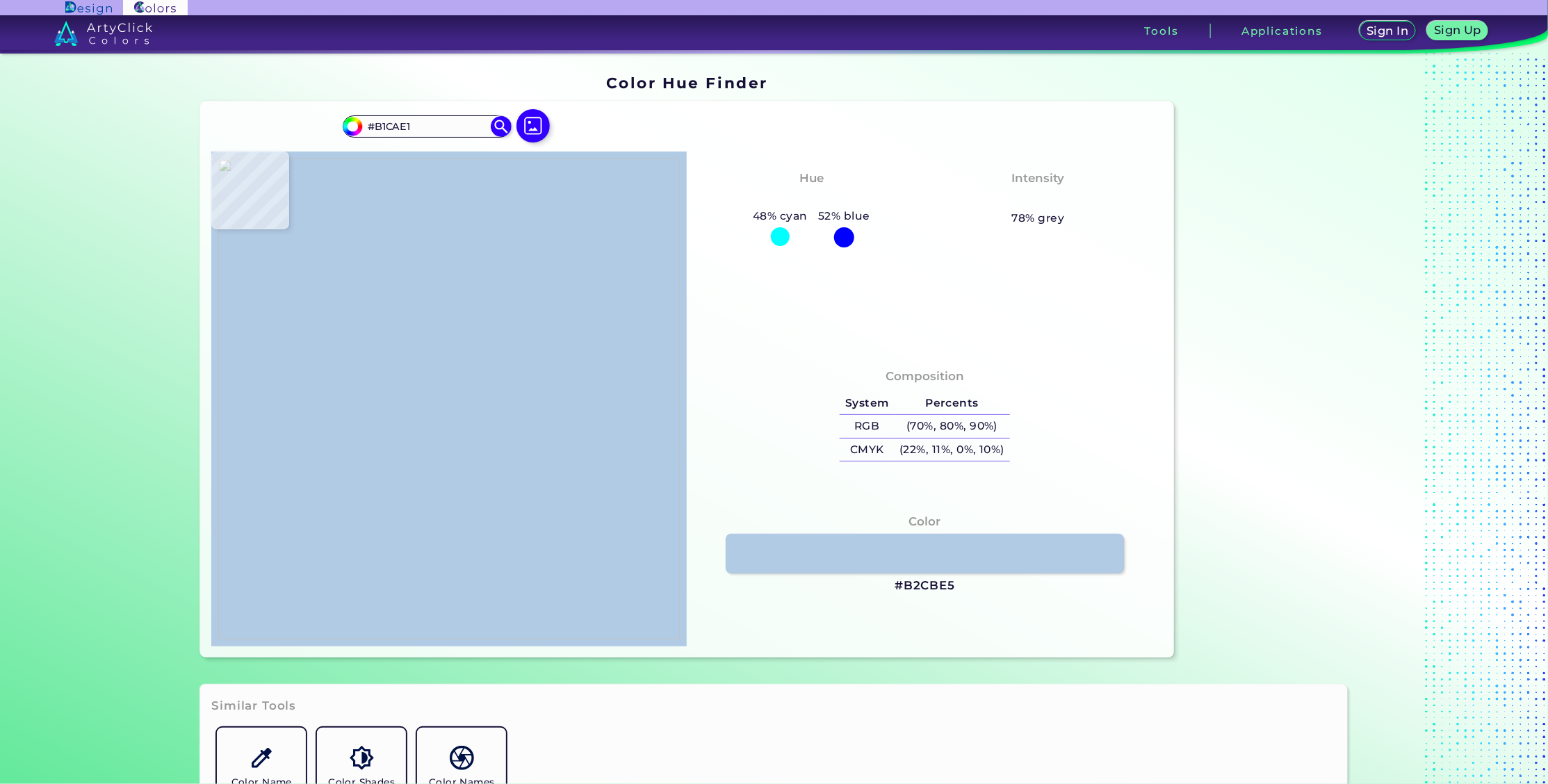
type input "#B8CEE5"
type input "#b5cae2"
type input "#B5CAE2"
type input "#b8cbdf"
type input "#B8CBDF"
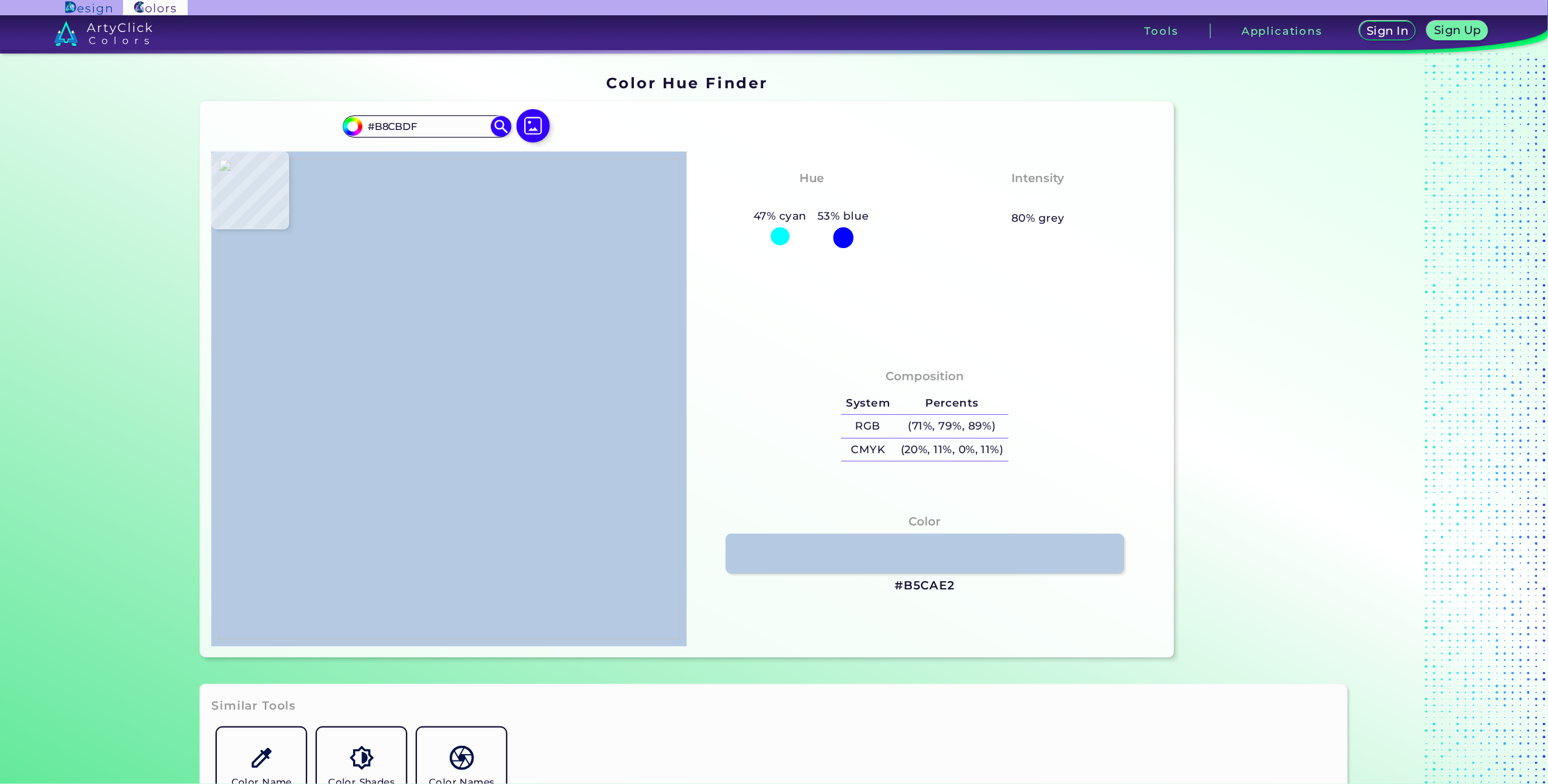
type input "#b0cae8"
type input "#B0CAE8"
type input "#b2cee9"
type input "#B2CEE9"
type input "#b5cfe9"
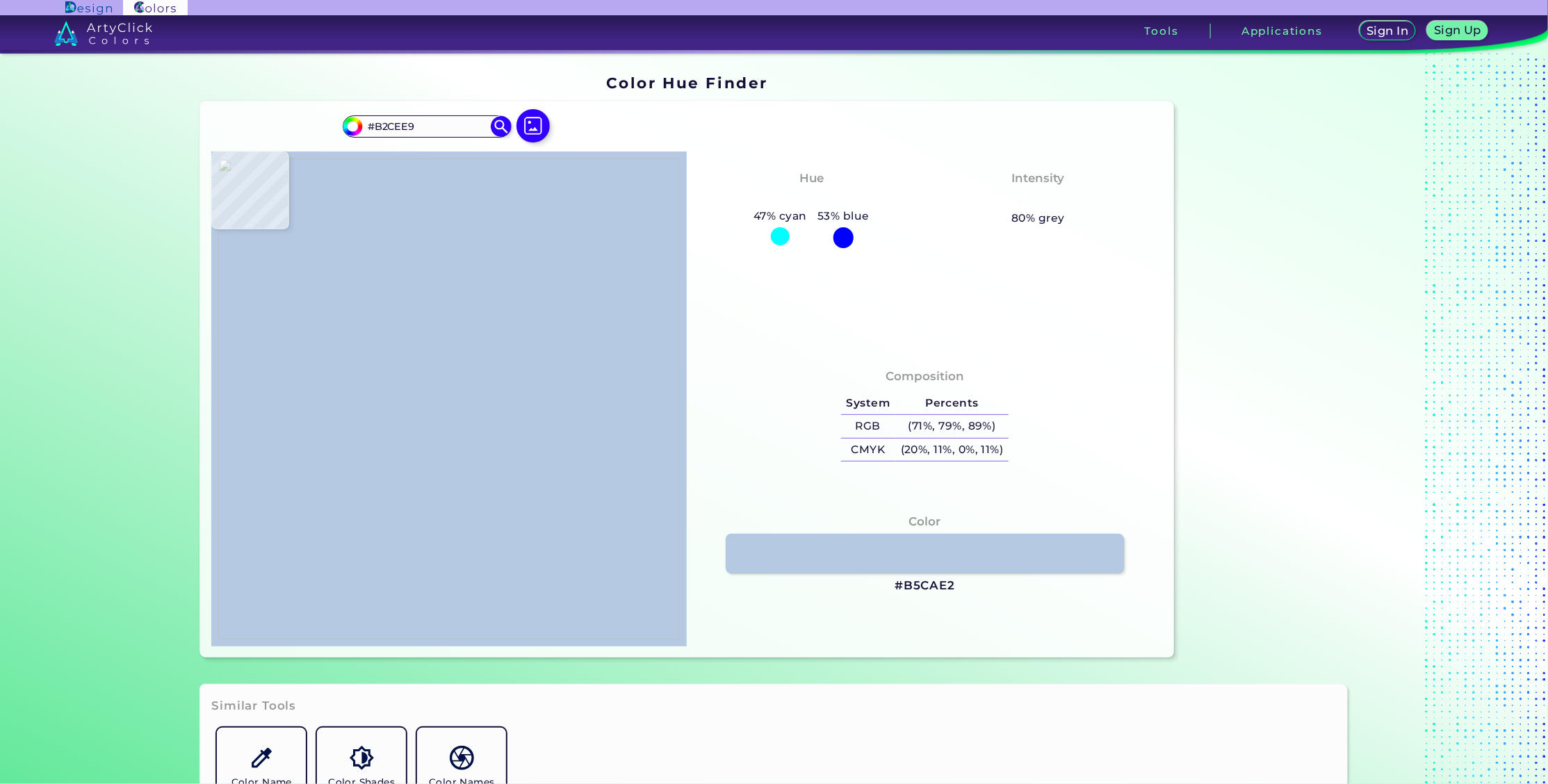
type input "#B5CFE9"
type input "#a9c6df"
type input "#A9C6DF"
type input "#a1bfd9"
type input "#A1BFD9"
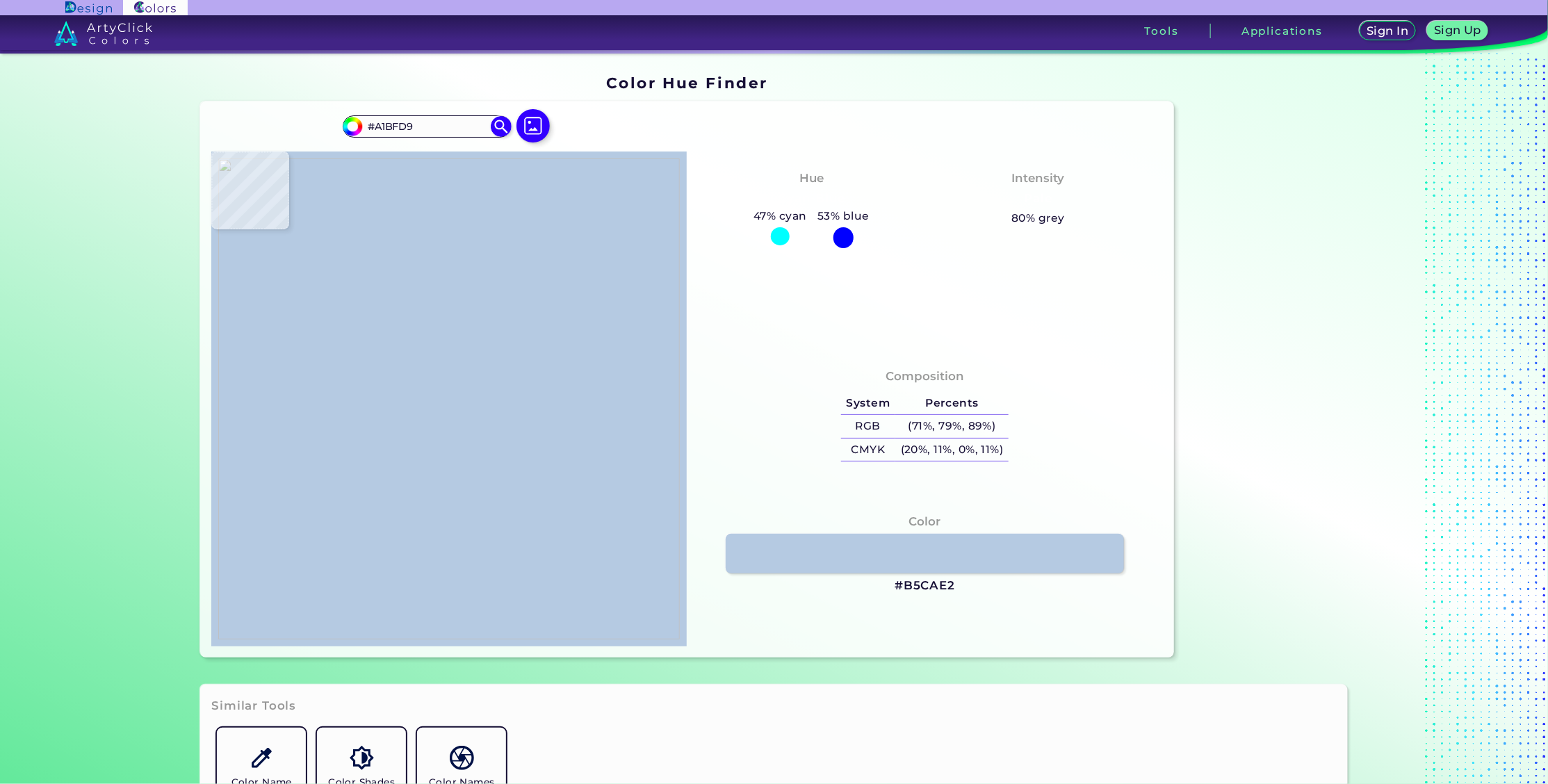
type input "#b0cae4"
type input "#B0CAE4"
type input "#aac4dd"
type input "#AAC4DD"
type input "#b0c8e2"
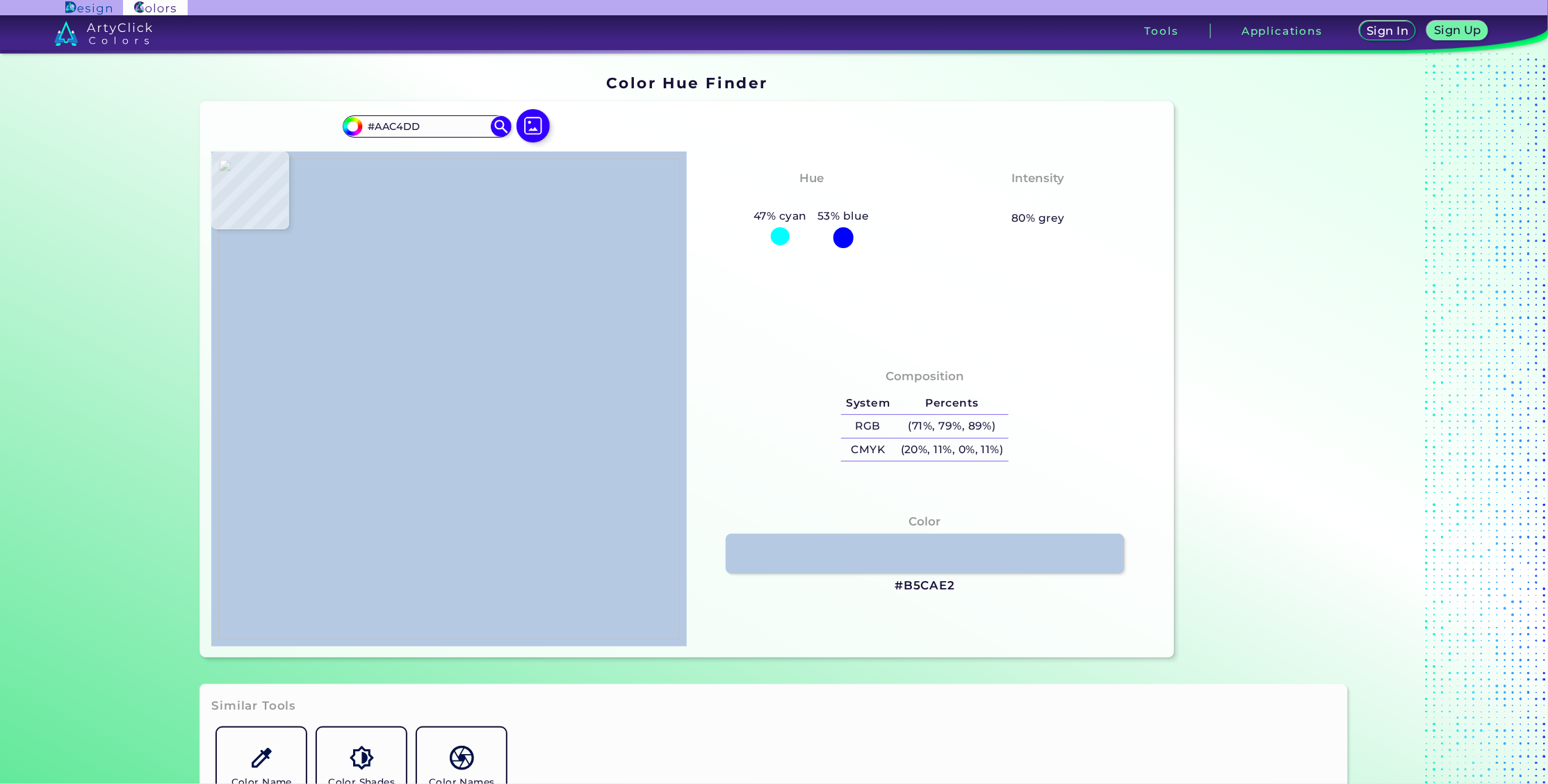
type input "#B0C8E2"
type input "#b0cae1"
type input "#B0CAE1"
type input "#b0cae3"
type input "#B0CAE3"
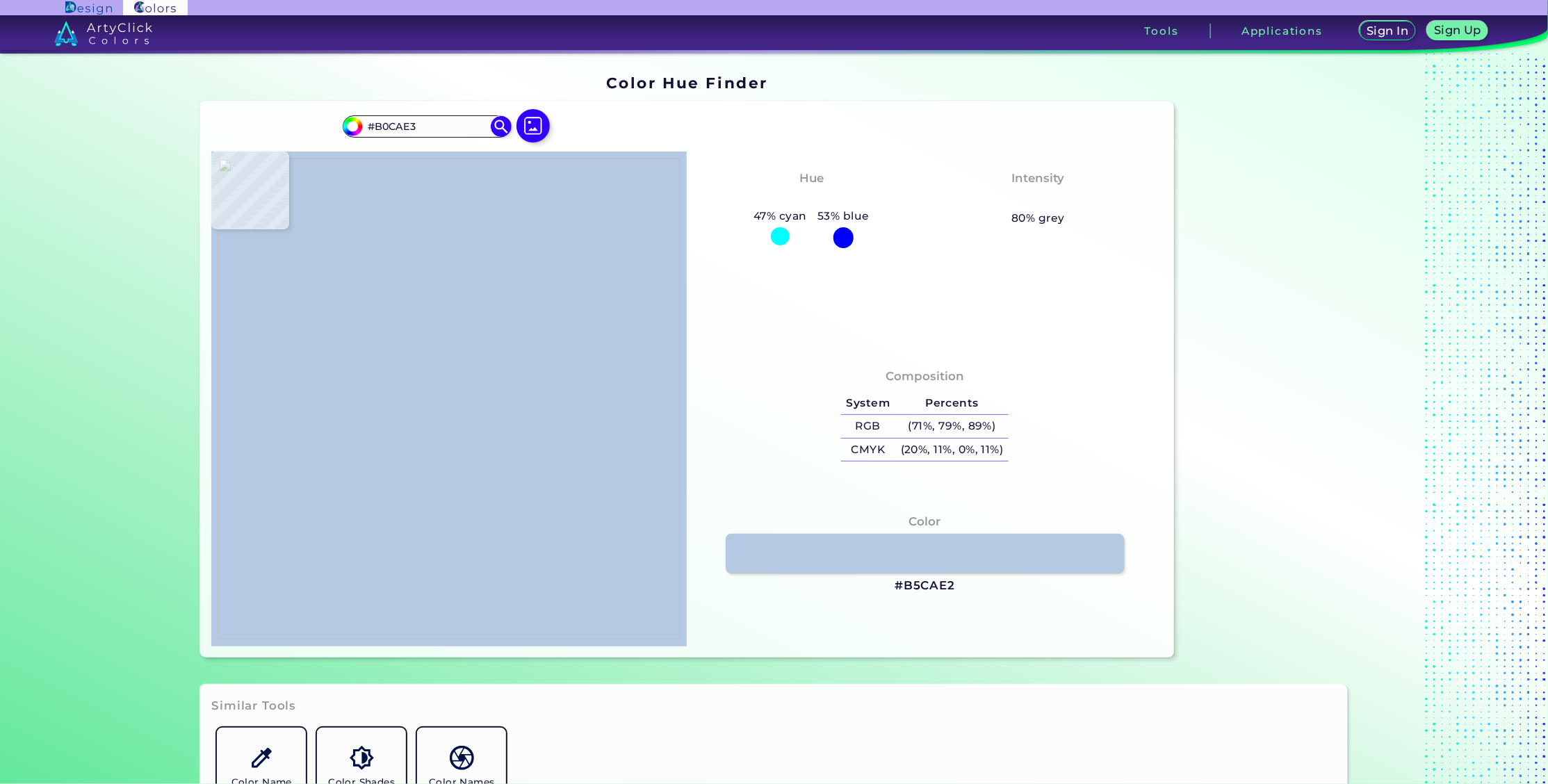
type input "#acc7df"
type input "#ACC7DF"
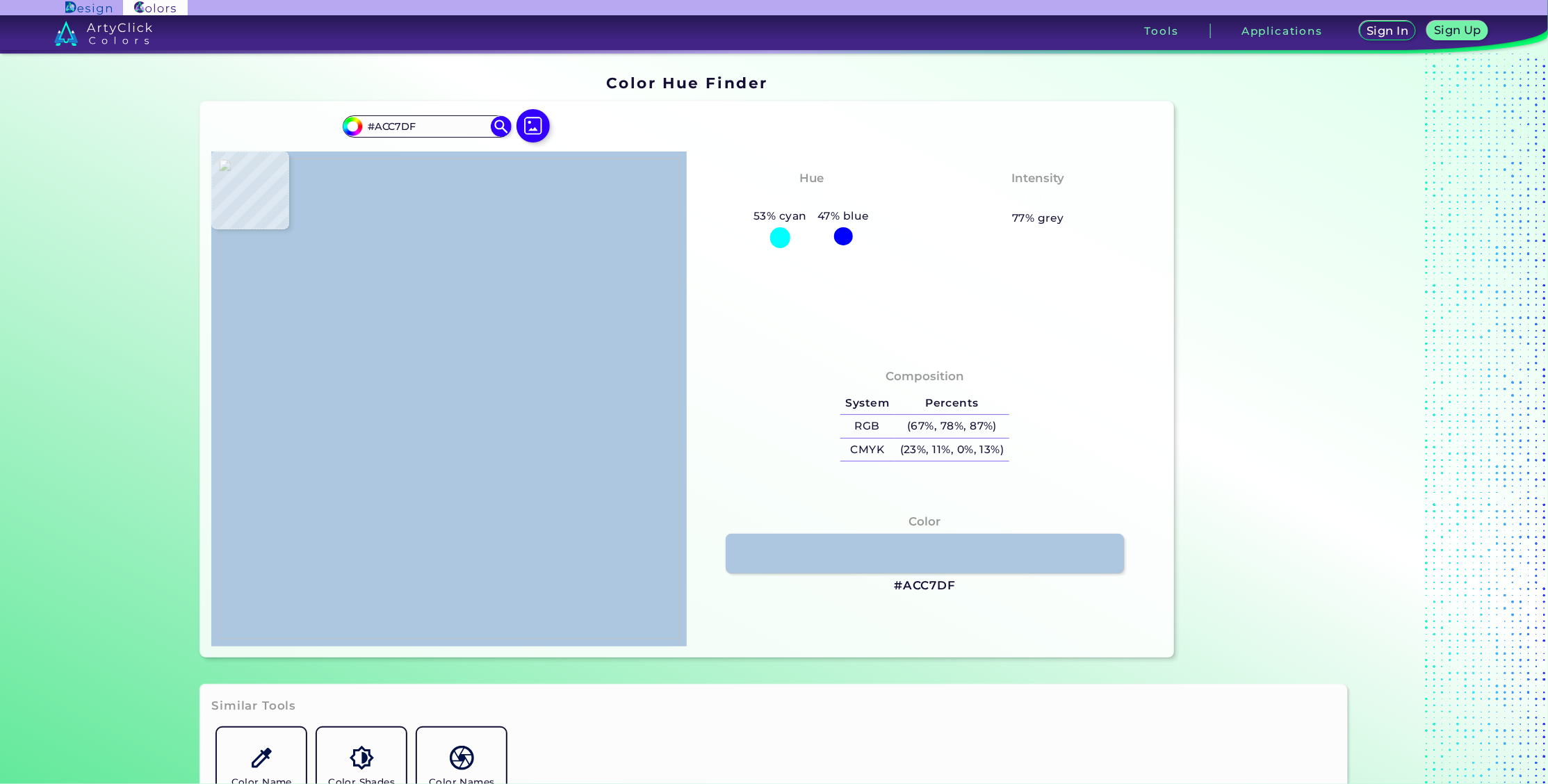
type input "#afcbe1"
type input "#AFCBE1"
type input "#b1cde3"
type input "#B1CDE3"
type input "#b4cfe5"
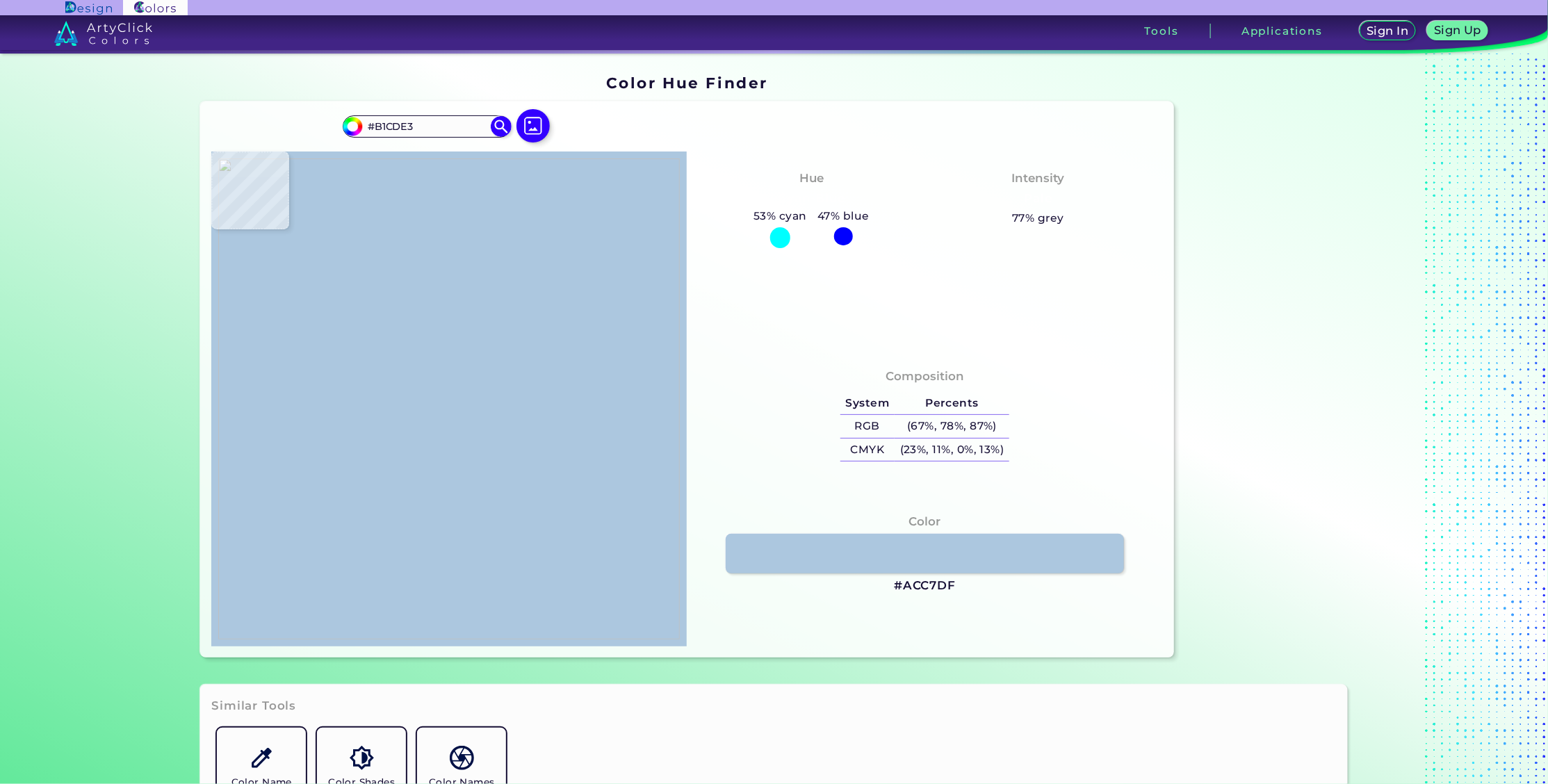
type input "#B4CFE5"
type input "#b2cde4"
type input "#B2CDE4"
type input "#afcbe1"
type input "#AFCBE1"
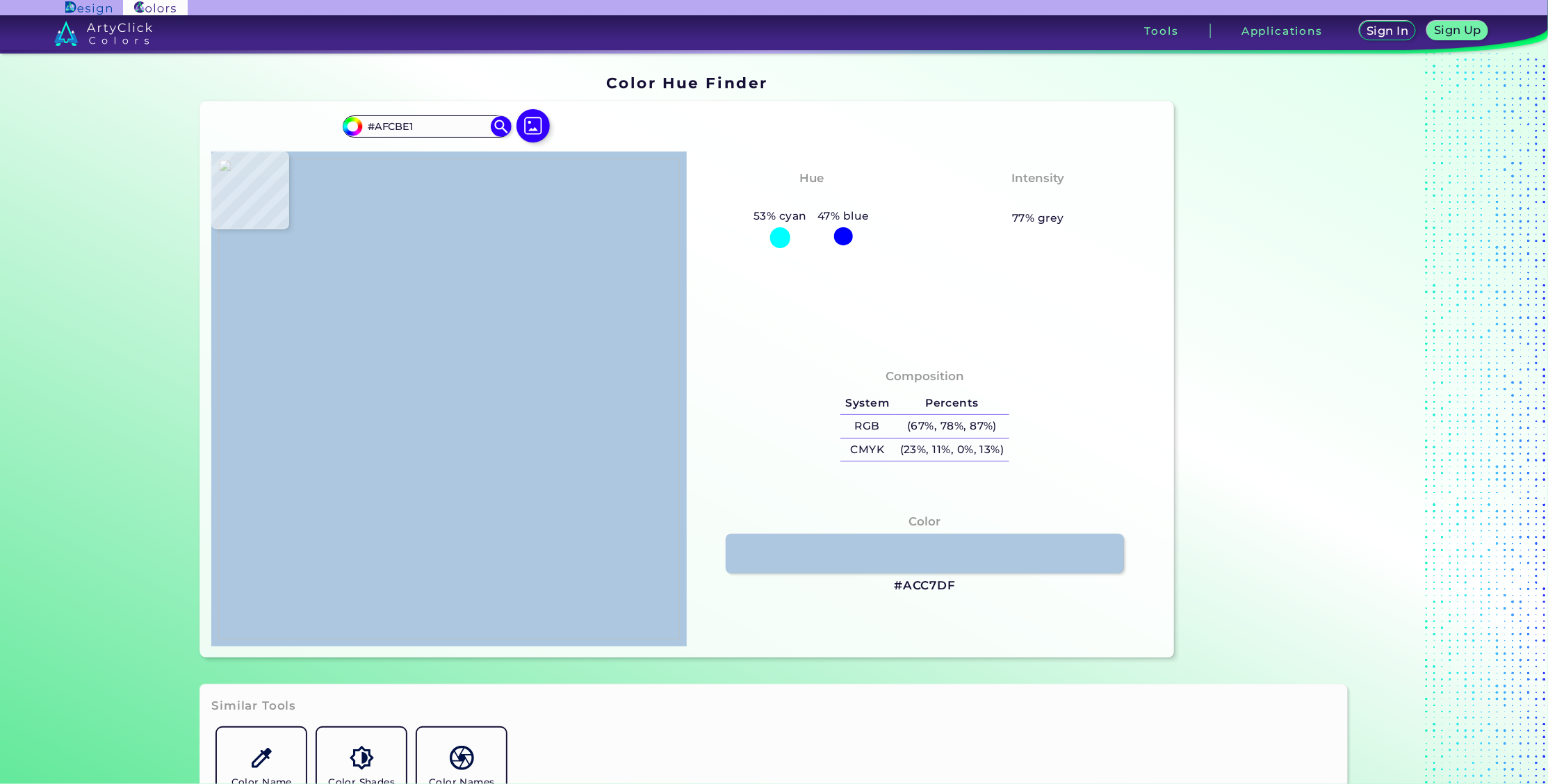
type input "#a7c2db"
type input "#A7C2DB"
type input "#a2bdd8"
type input "#A2BDD8"
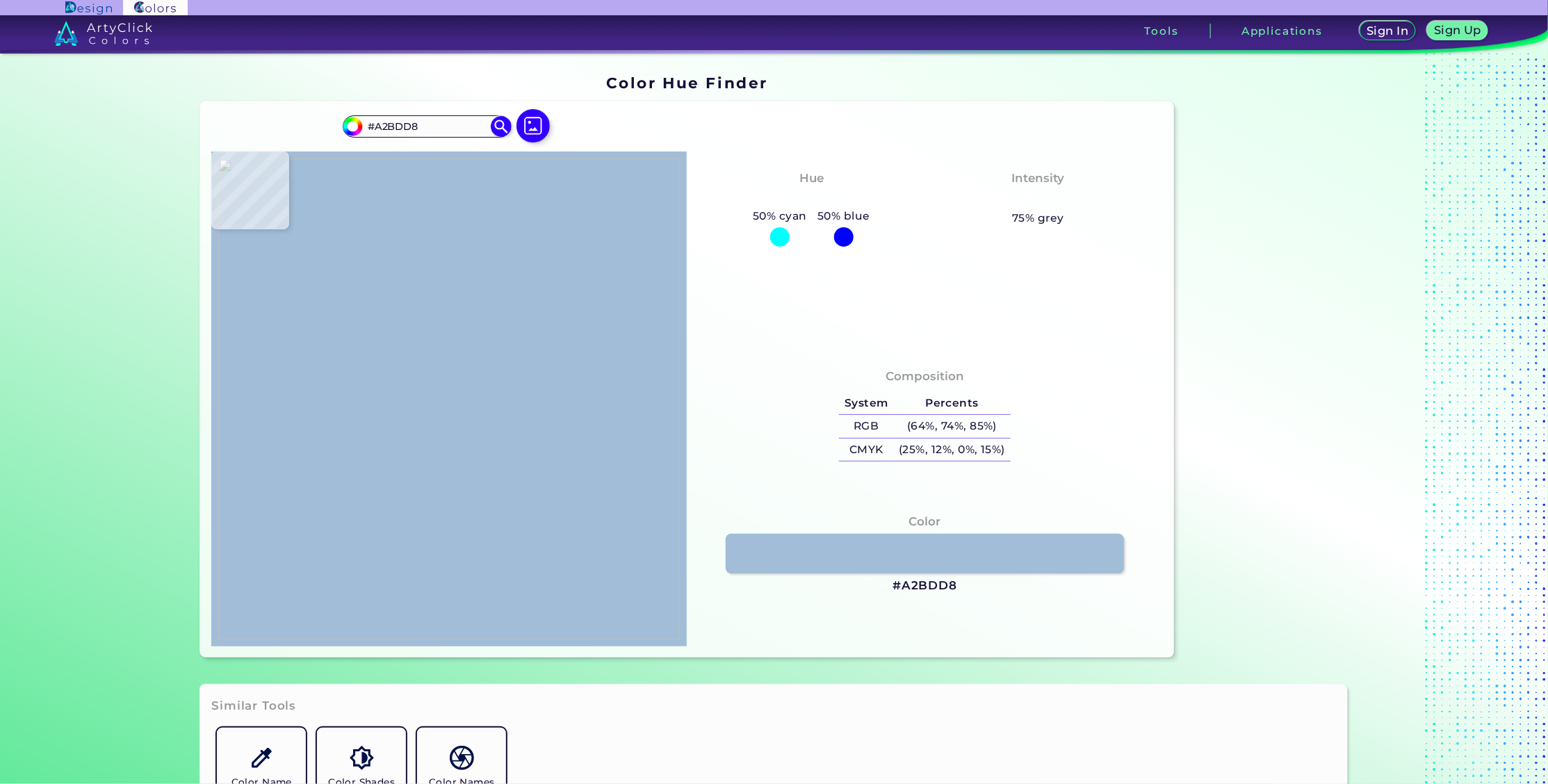
type input "#a8c3db"
type input "#A8C3DB"
type input "#a8c4dc"
type input "#A8C4DC"
type input "#aec8e1"
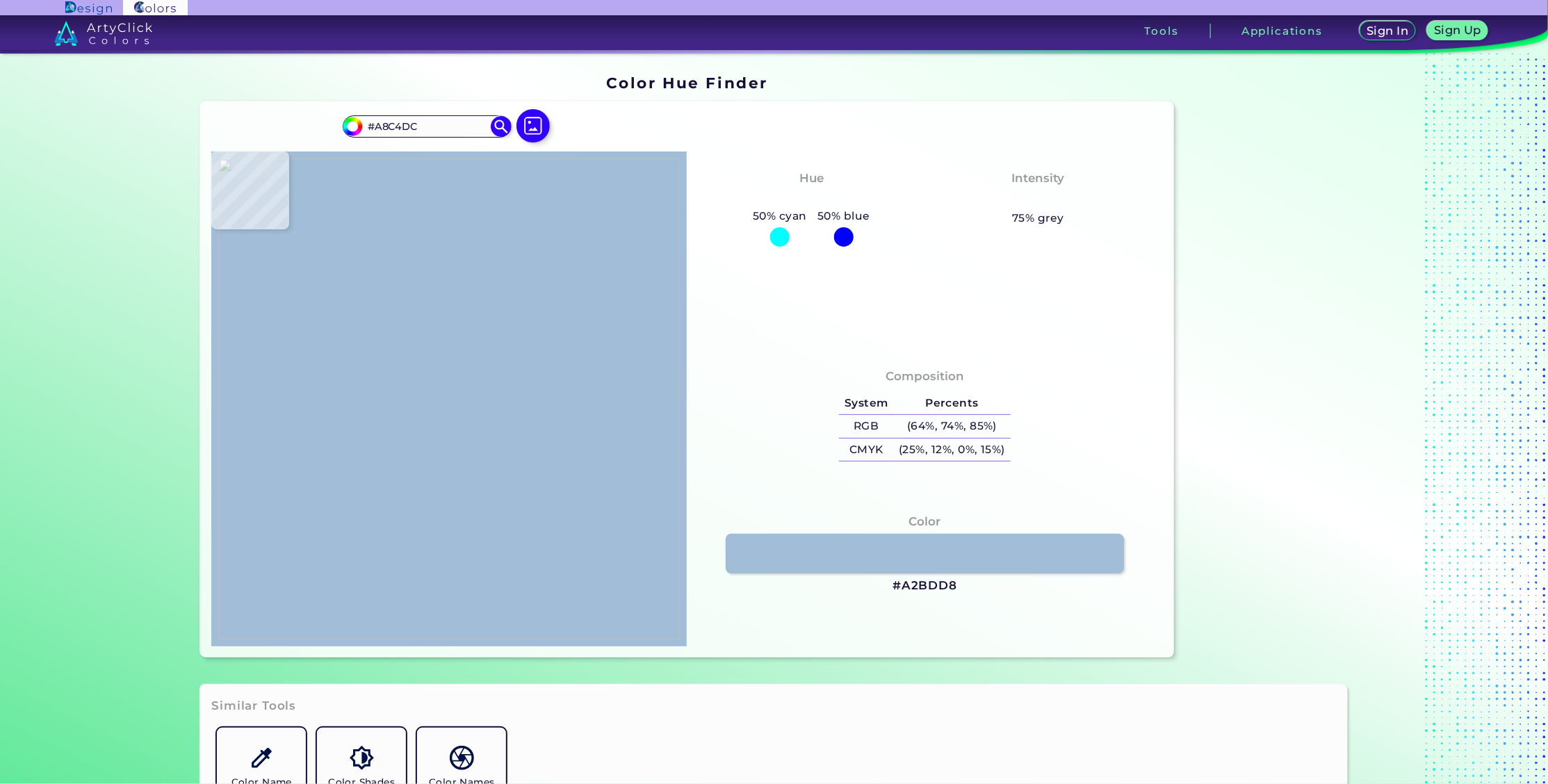
type input "#AEC8E1"
type input "#b2cbe2"
type input "#B2CBE2"
type input "#b3cde4"
type input "#B3CDE4"
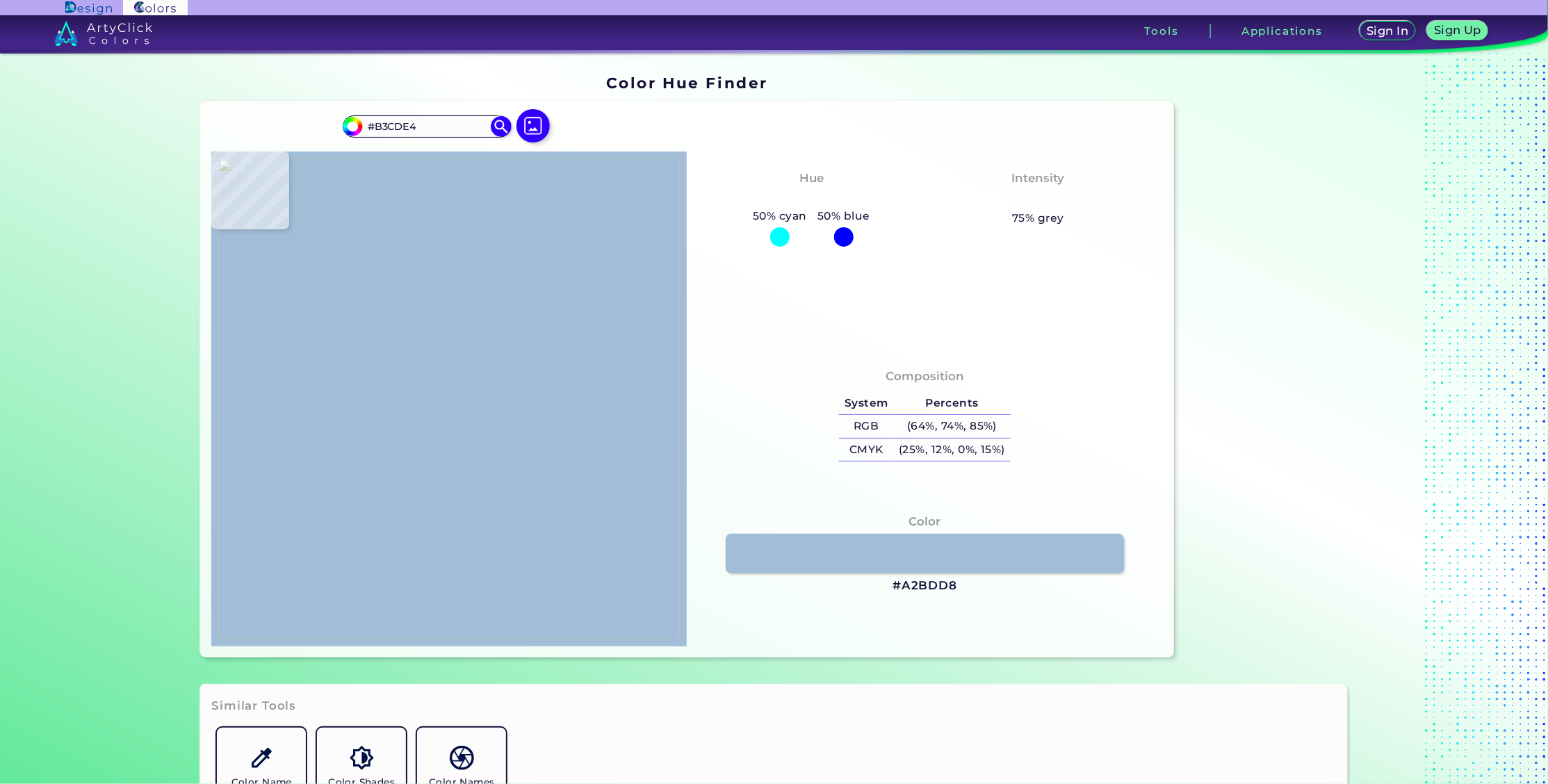
type input "#b4cee7"
type input "#B4CEE7"
type input "#b3cde4"
type input "#B3CDE4"
type input "#b4cee5"
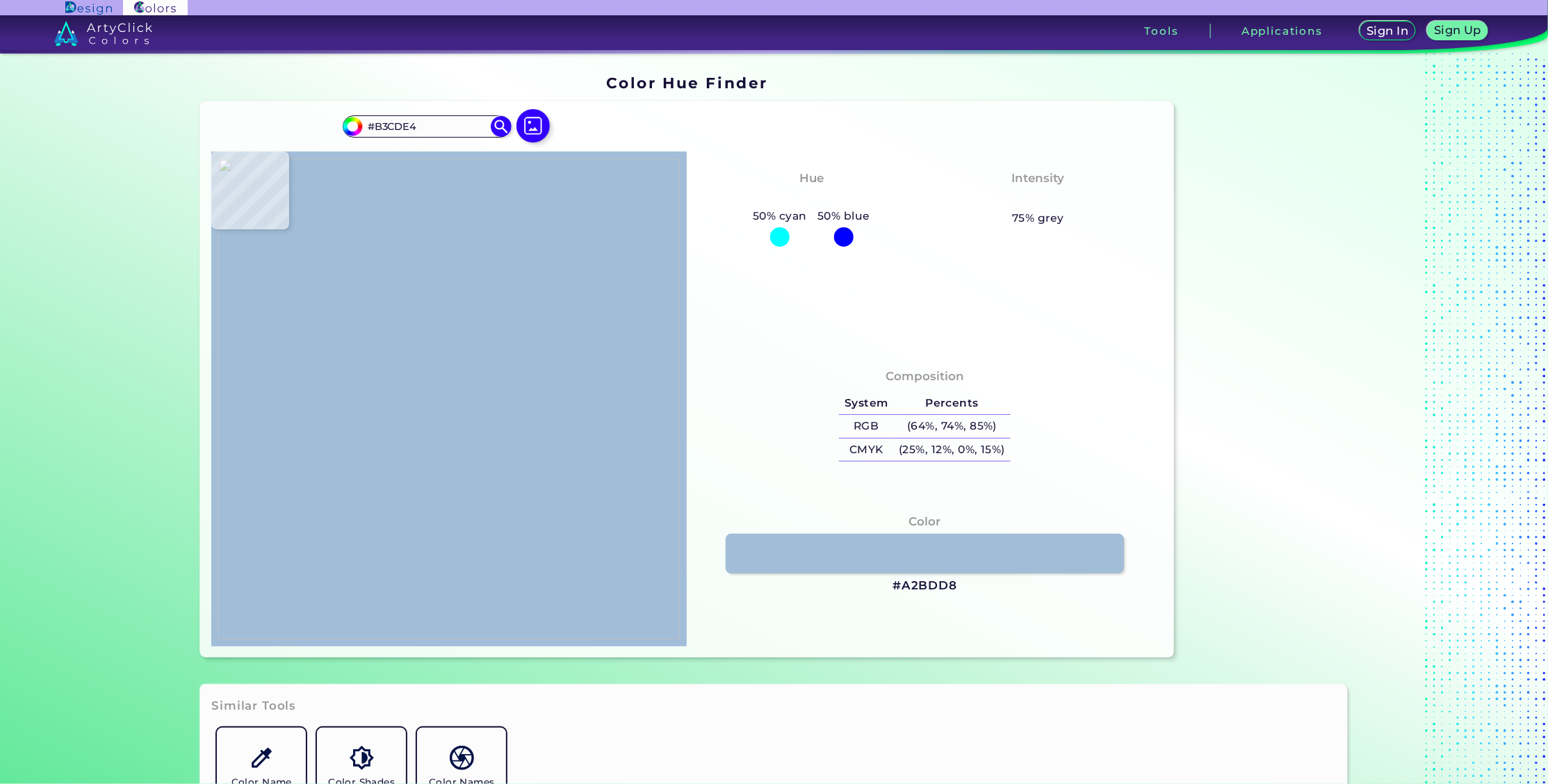
type input "#B4CEE5"
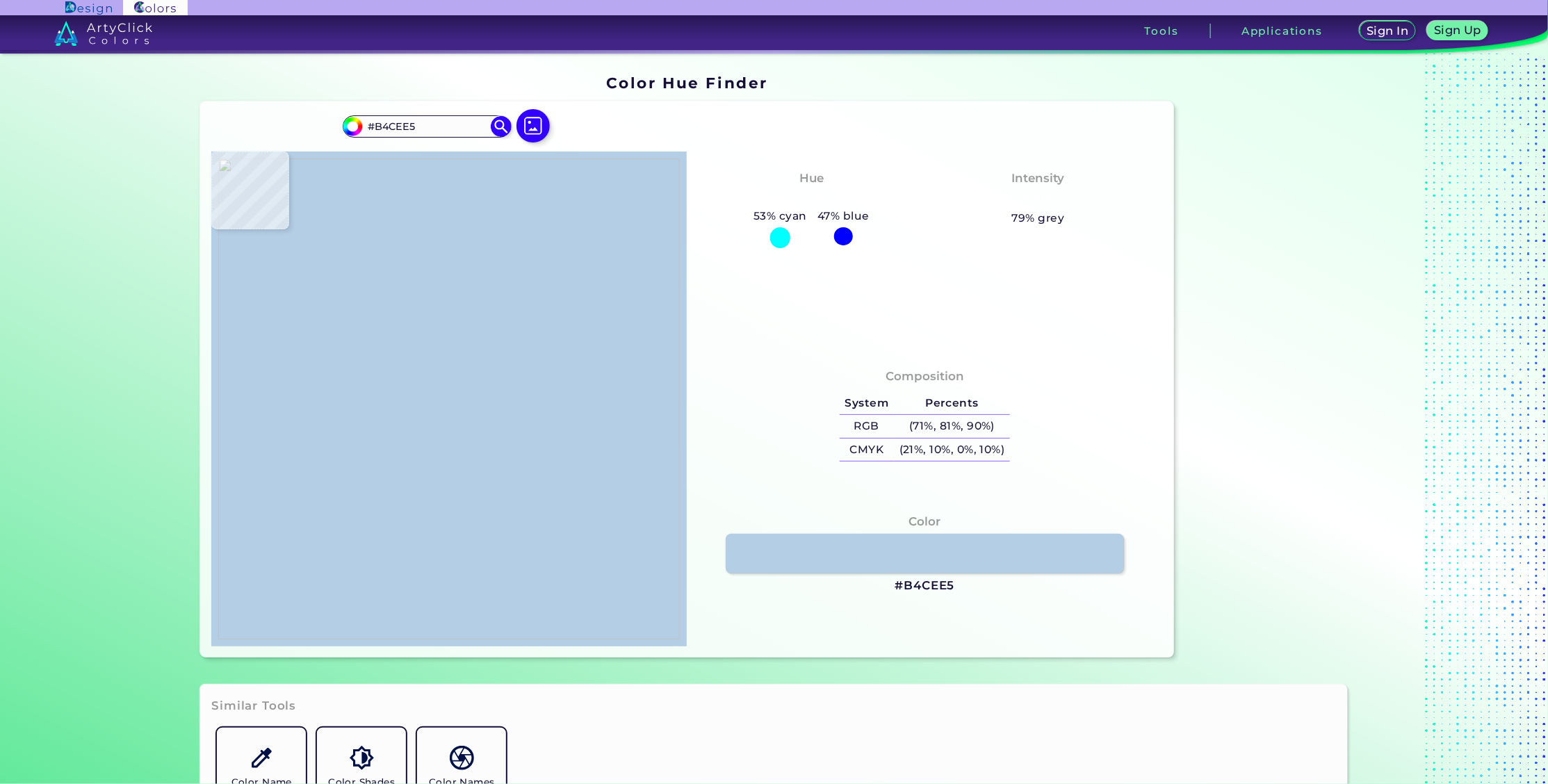
type input "#b2cce5"
type input "#B2CCE5"
type input "#b1cbe4"
type input "#B1CBE4"
type input "#afcae1"
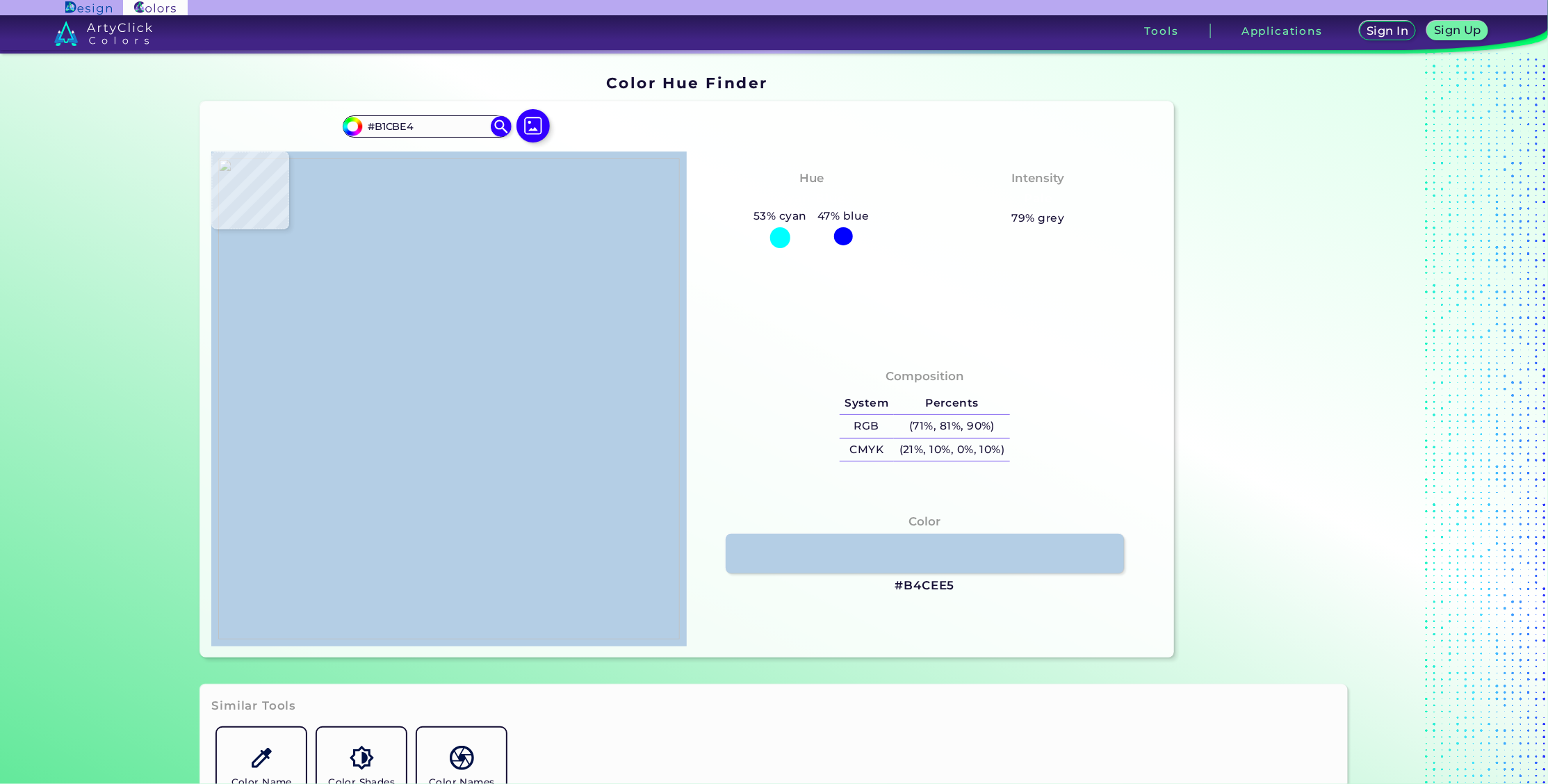
type input "#AFCAE1"
type input "#afcbe1"
type input "#AFCBE1"
type input "#b3cde6"
type input "#B3CDE6"
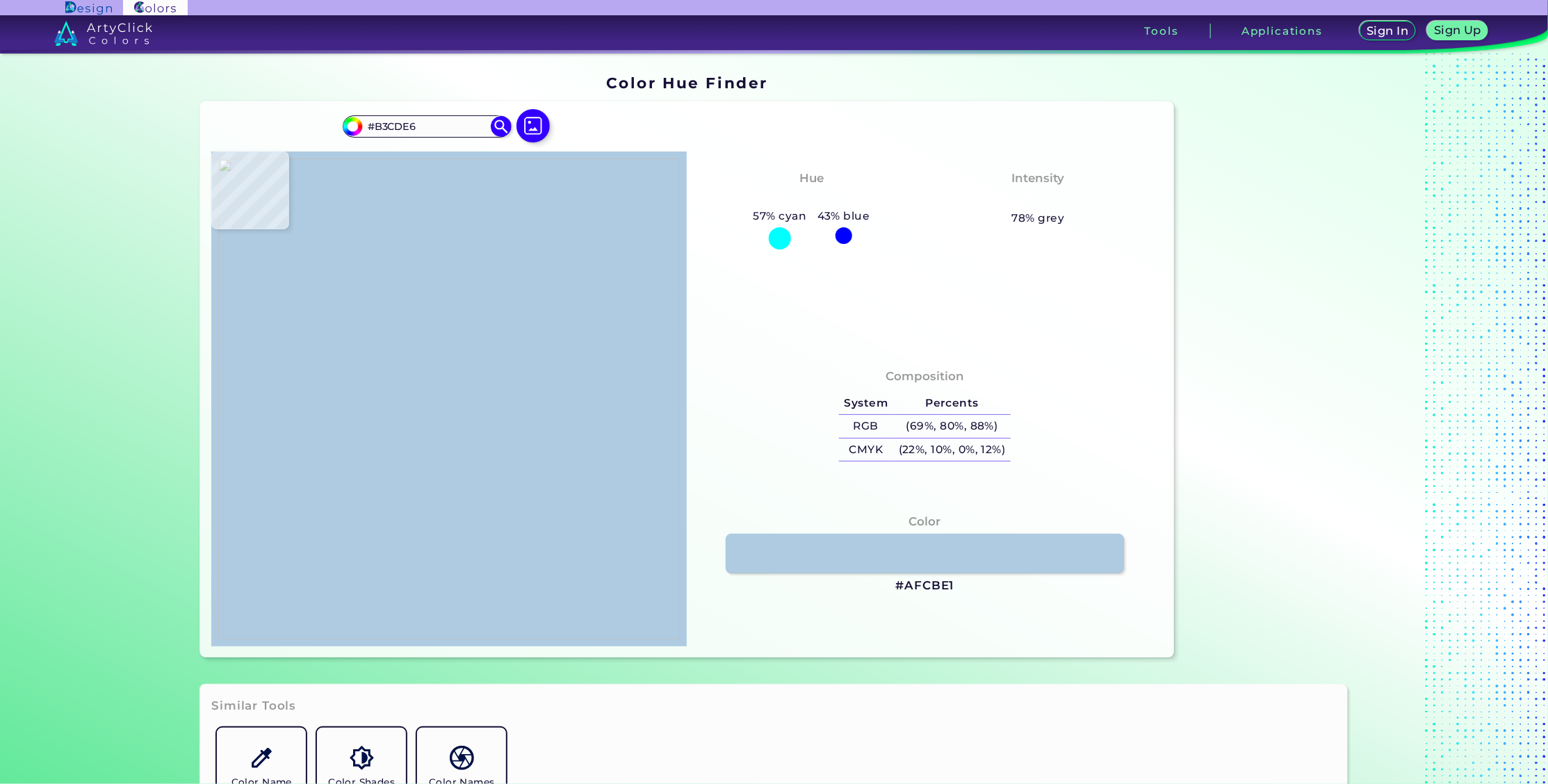
type input "#b2cce4"
type input "#B2CCE4"
type input "#b4cee5"
type input "#B4CEE5"
type input "#b2cce4"
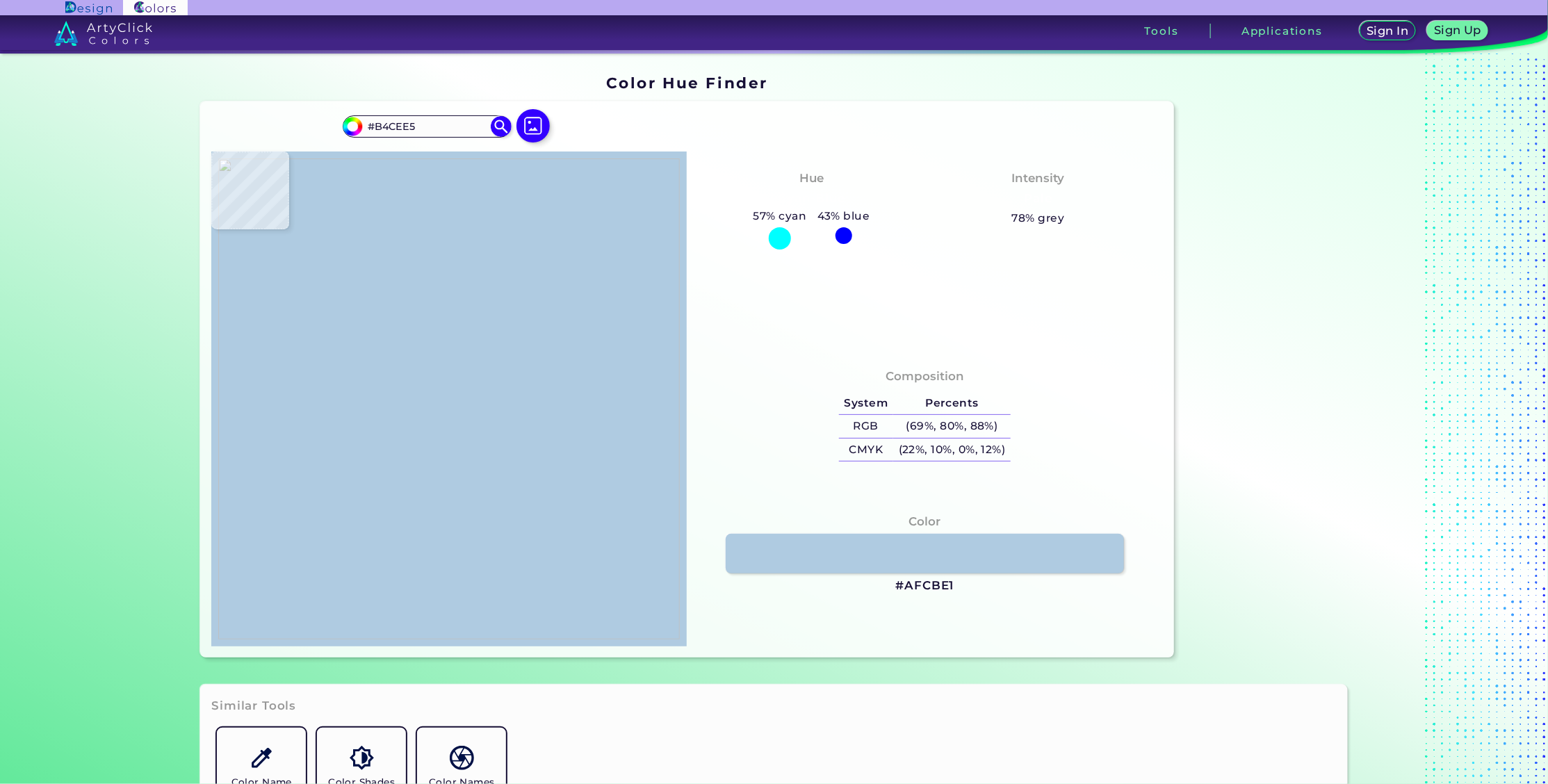
type input "#B2CCE4"
type input "#b8d0e8"
type input "#B8D0E8"
type input "#b3cbe5"
type input "#B3CBE5"
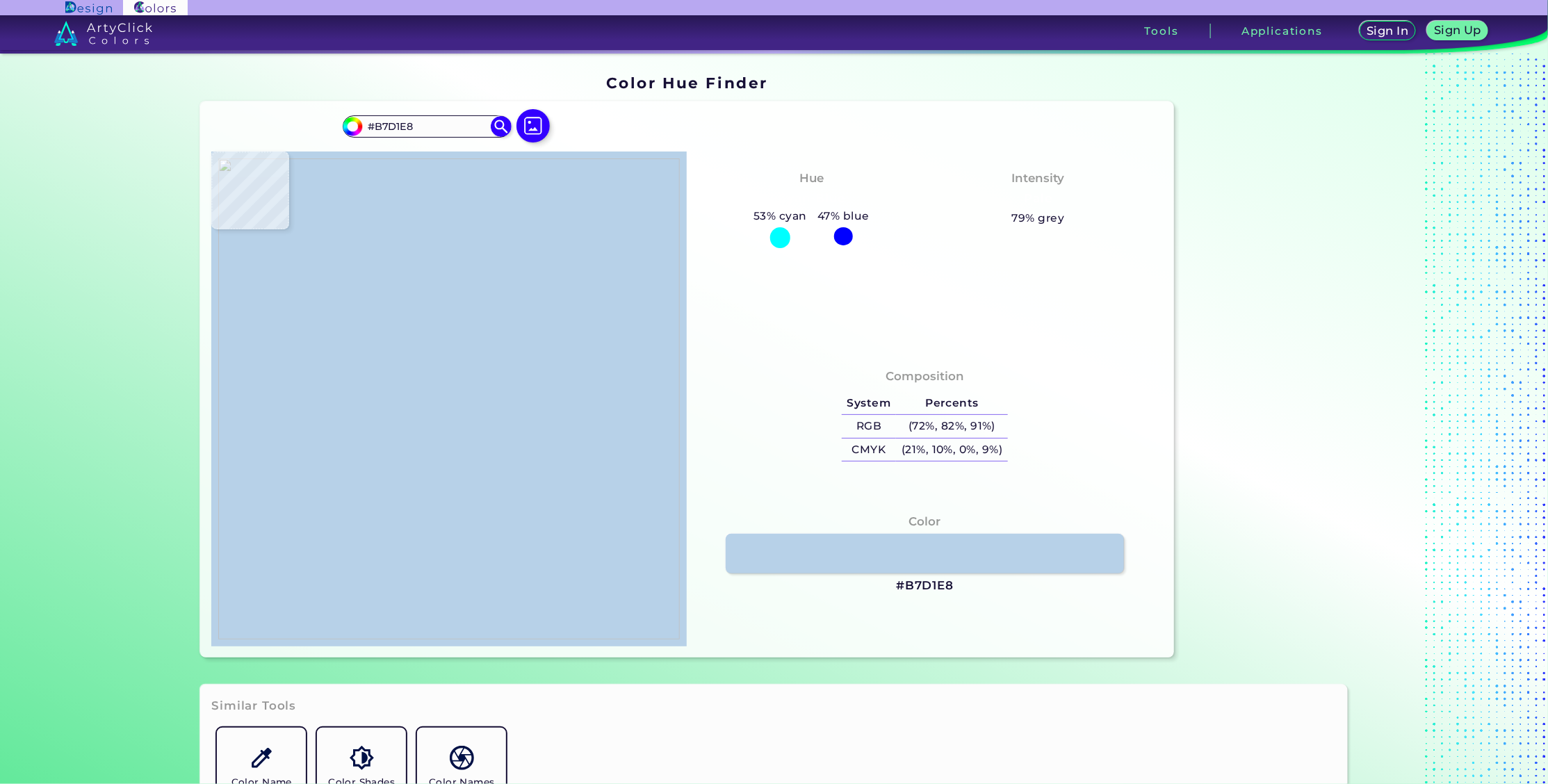
click at [498, 423] on img at bounding box center [449, 399] width 462 height 481
drag, startPoint x: 892, startPoint y: 582, endPoint x: 951, endPoint y: 584, distance: 59.0
click at [951, 584] on div "Color #B7D1E8" at bounding box center [925, 553] width 453 height 96
copy h3 "#B7D1E8"
click at [374, 369] on img at bounding box center [449, 399] width 462 height 481
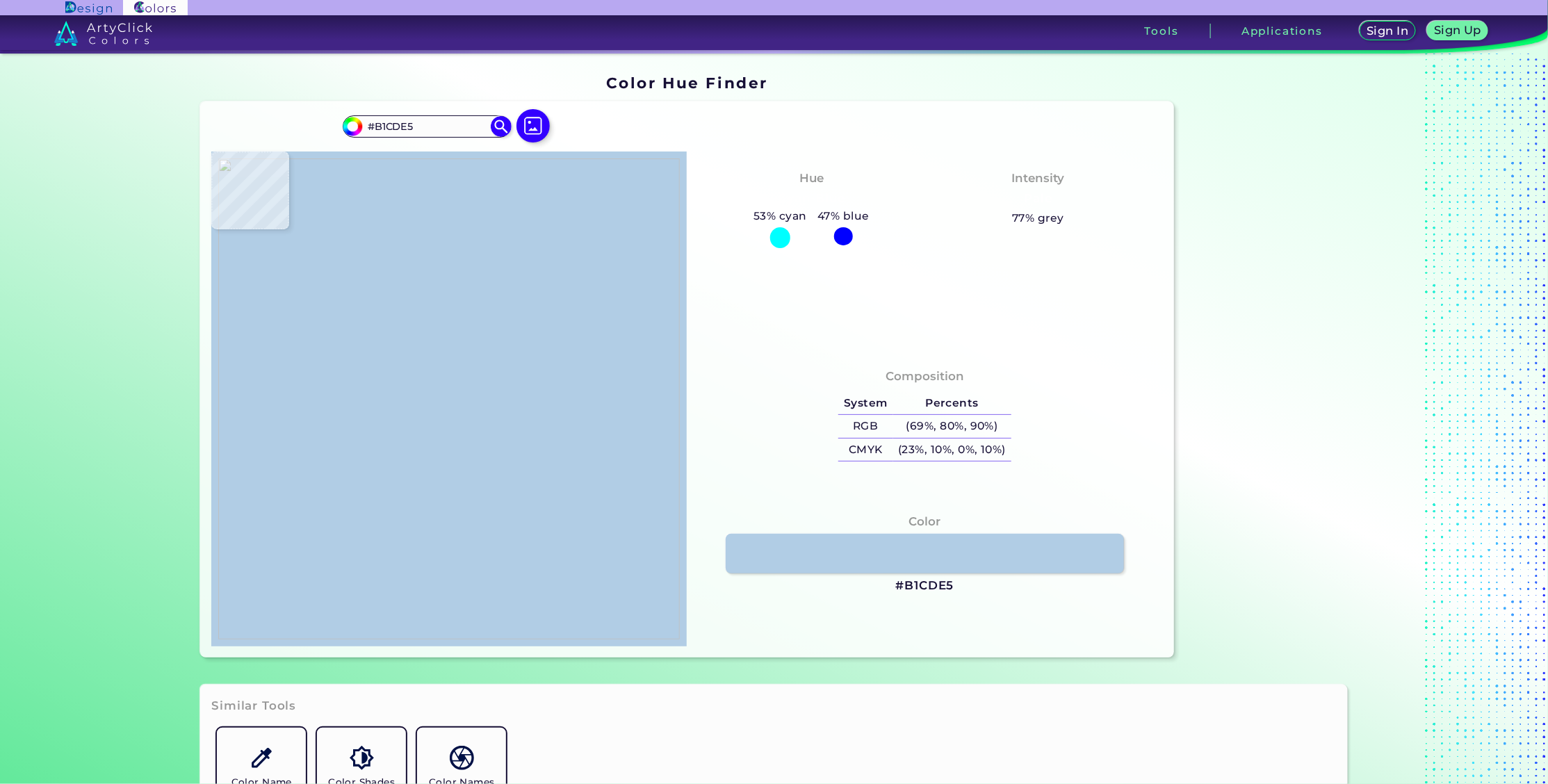
click at [439, 449] on img at bounding box center [449, 399] width 462 height 481
drag, startPoint x: 882, startPoint y: 588, endPoint x: 957, endPoint y: 586, distance: 75.0
click at [957, 586] on div "Color #B1CDE5" at bounding box center [925, 553] width 453 height 96
copy h3 "#B1CDE5"
click at [534, 127] on img at bounding box center [534, 125] width 40 height 40
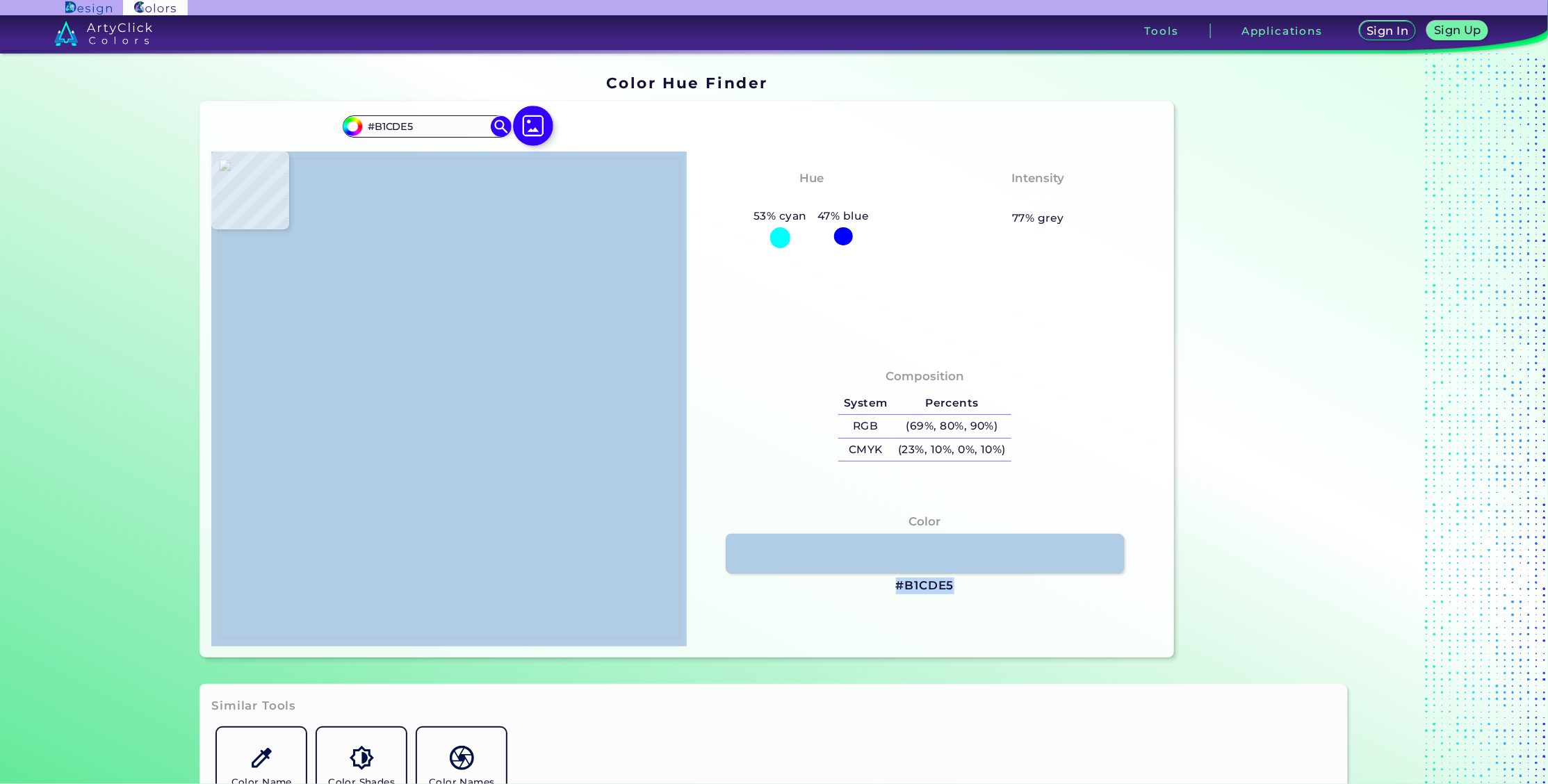
click at [0, 0] on input "file" at bounding box center [0, 0] width 0 height 0
click at [470, 361] on img at bounding box center [449, 399] width 462 height 481
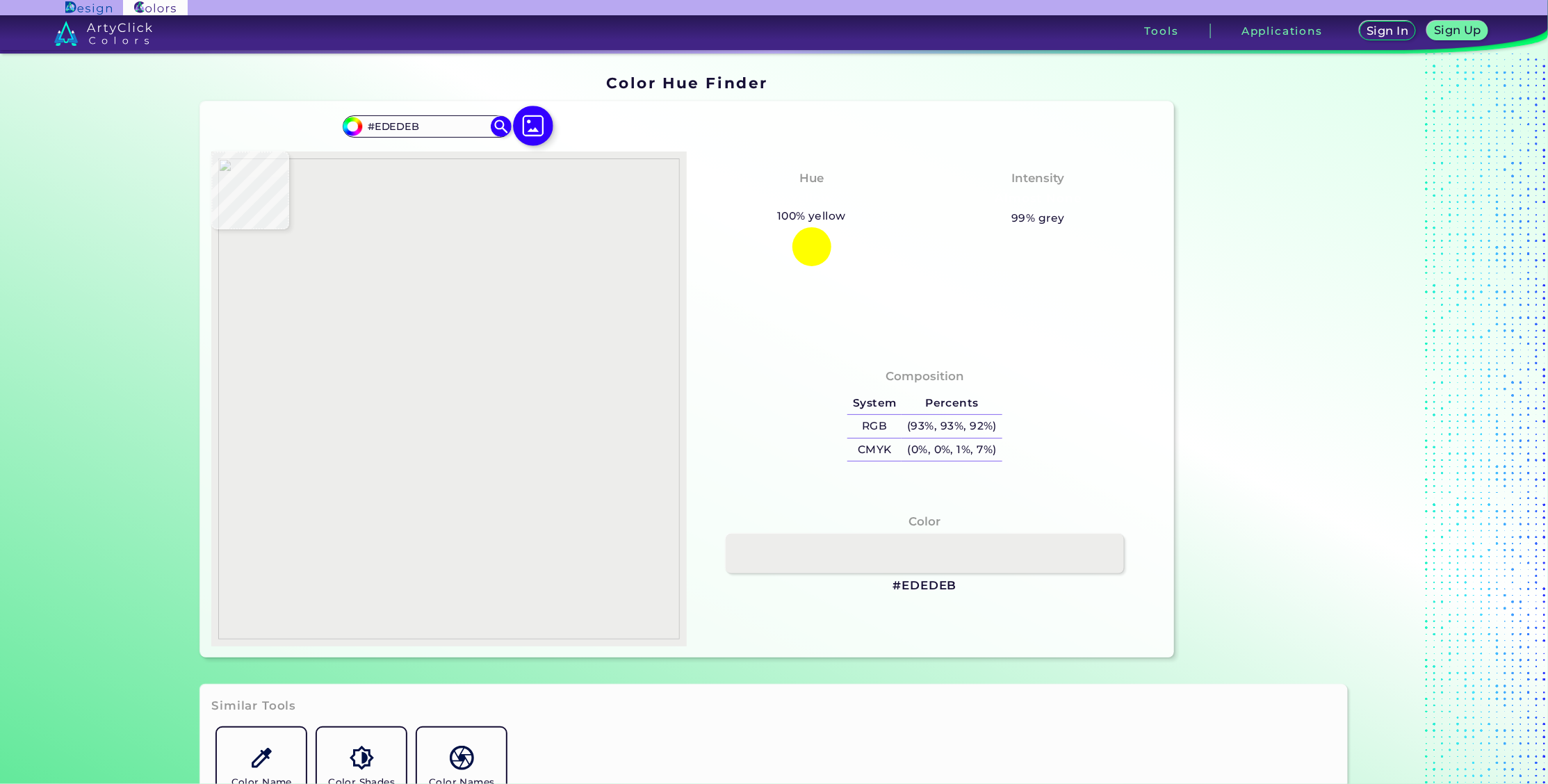
click at [529, 132] on img at bounding box center [534, 125] width 40 height 40
click at [0, 0] on input "file" at bounding box center [0, 0] width 0 height 0
click at [421, 126] on input "#EEEEEC" at bounding box center [427, 125] width 129 height 19
click at [539, 129] on img at bounding box center [534, 125] width 40 height 40
click at [0, 0] on input "file" at bounding box center [0, 0] width 0 height 0
